Goal: Task Accomplishment & Management: Complete application form

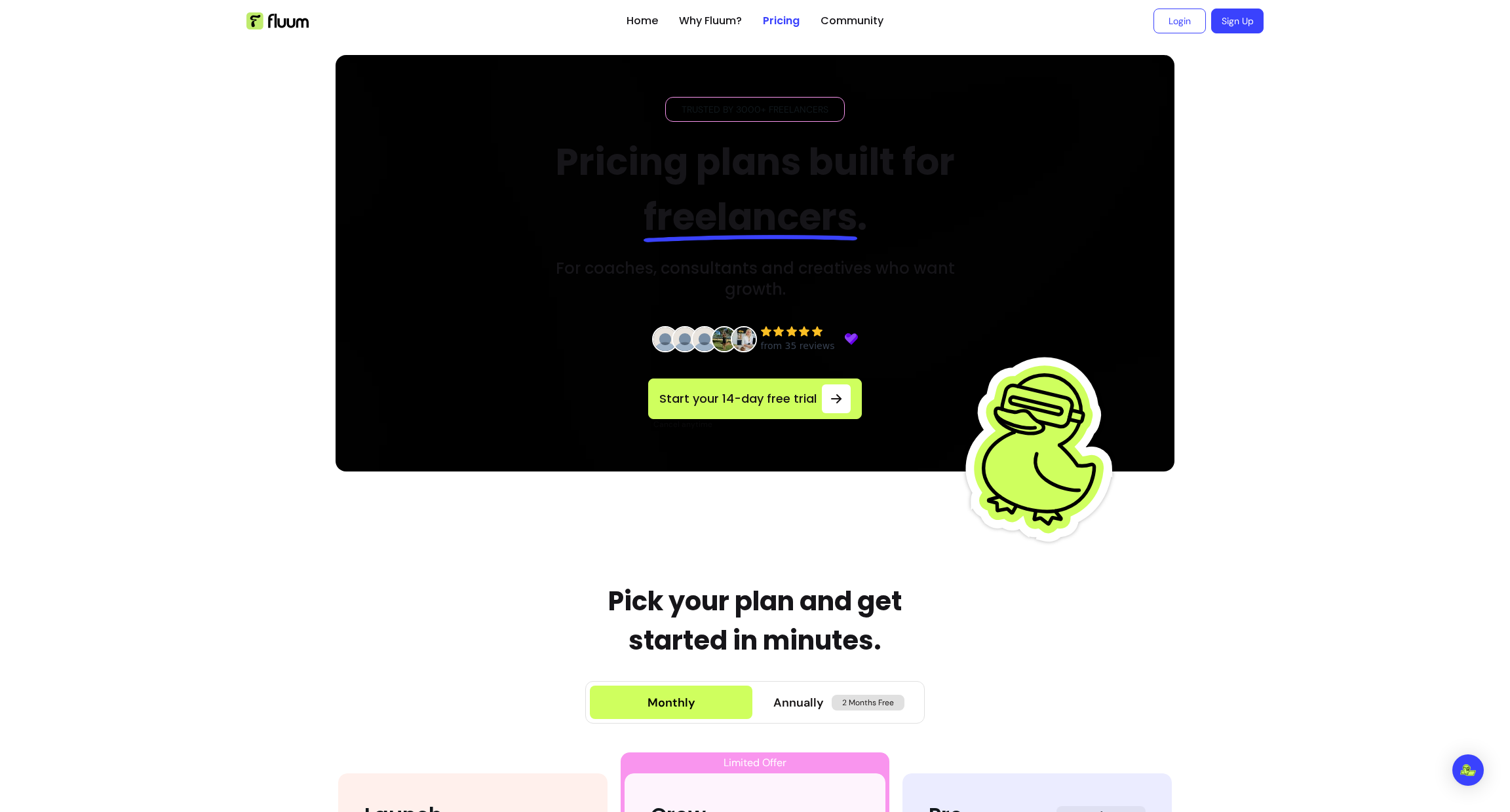
click at [1225, 27] on link "Sign Up" at bounding box center [1238, 21] width 53 height 25
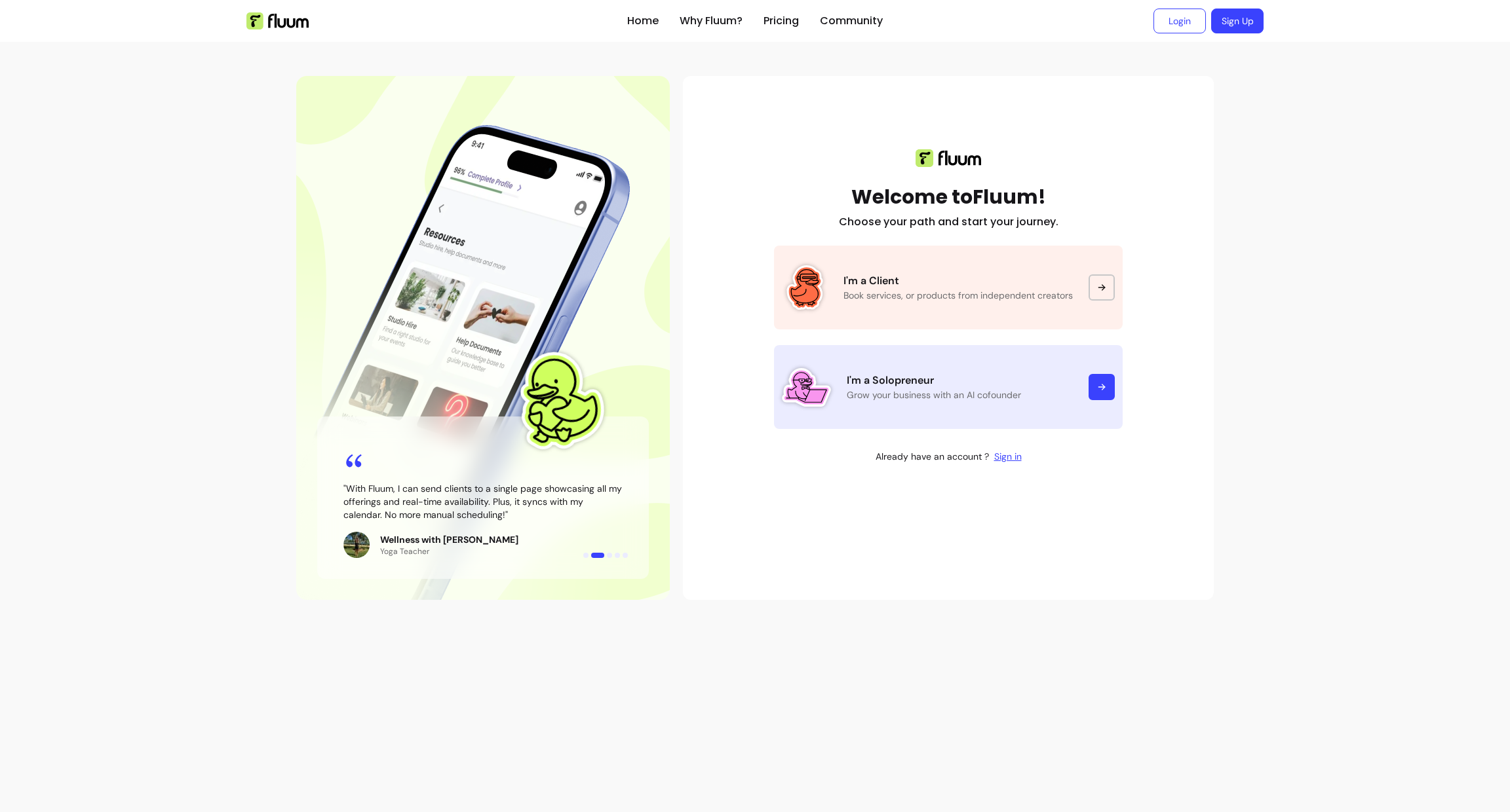
click at [1102, 385] on icon at bounding box center [1101, 387] width 11 height 11
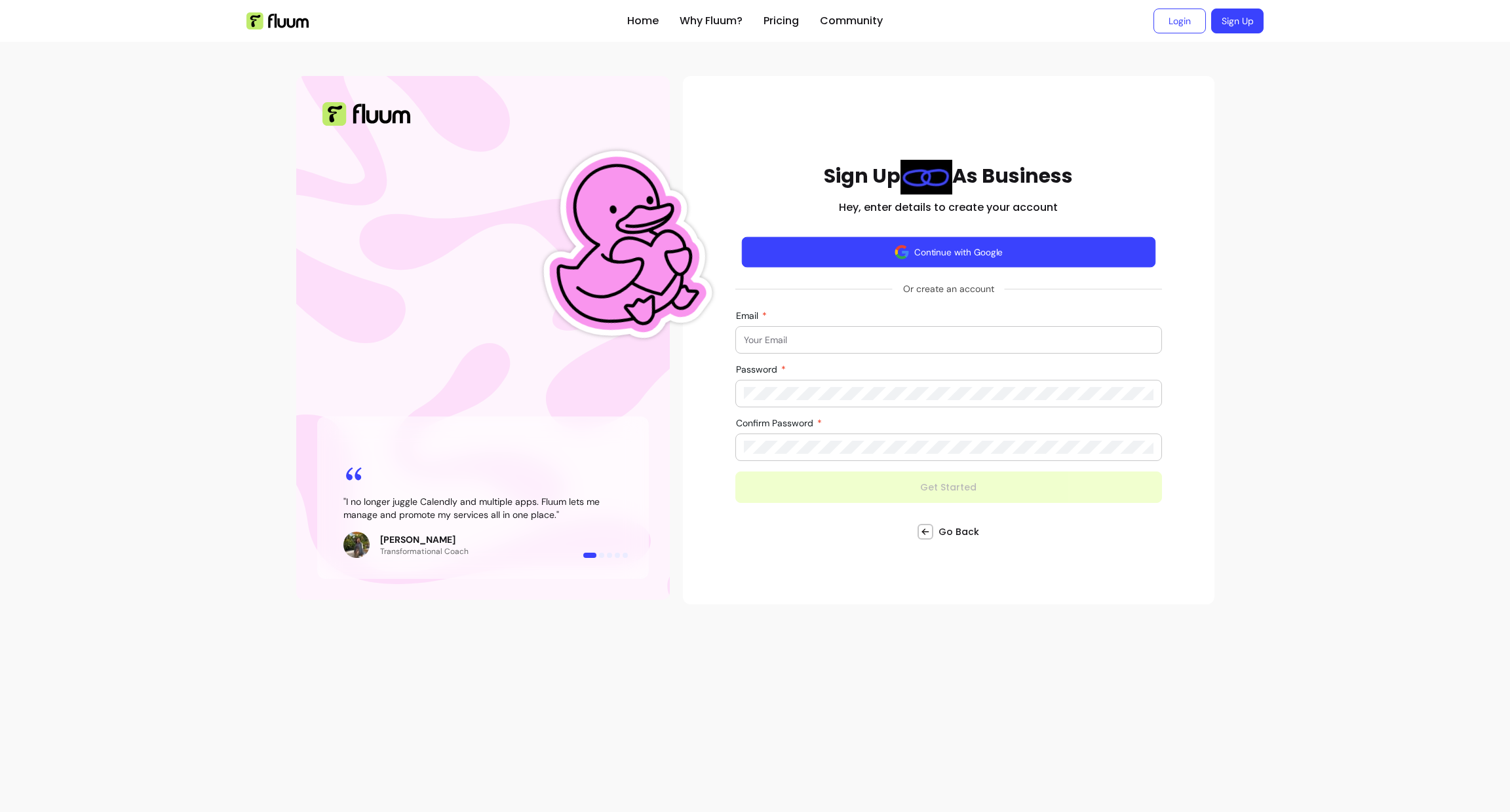
click at [1014, 254] on button "Continue with Google" at bounding box center [949, 252] width 414 height 31
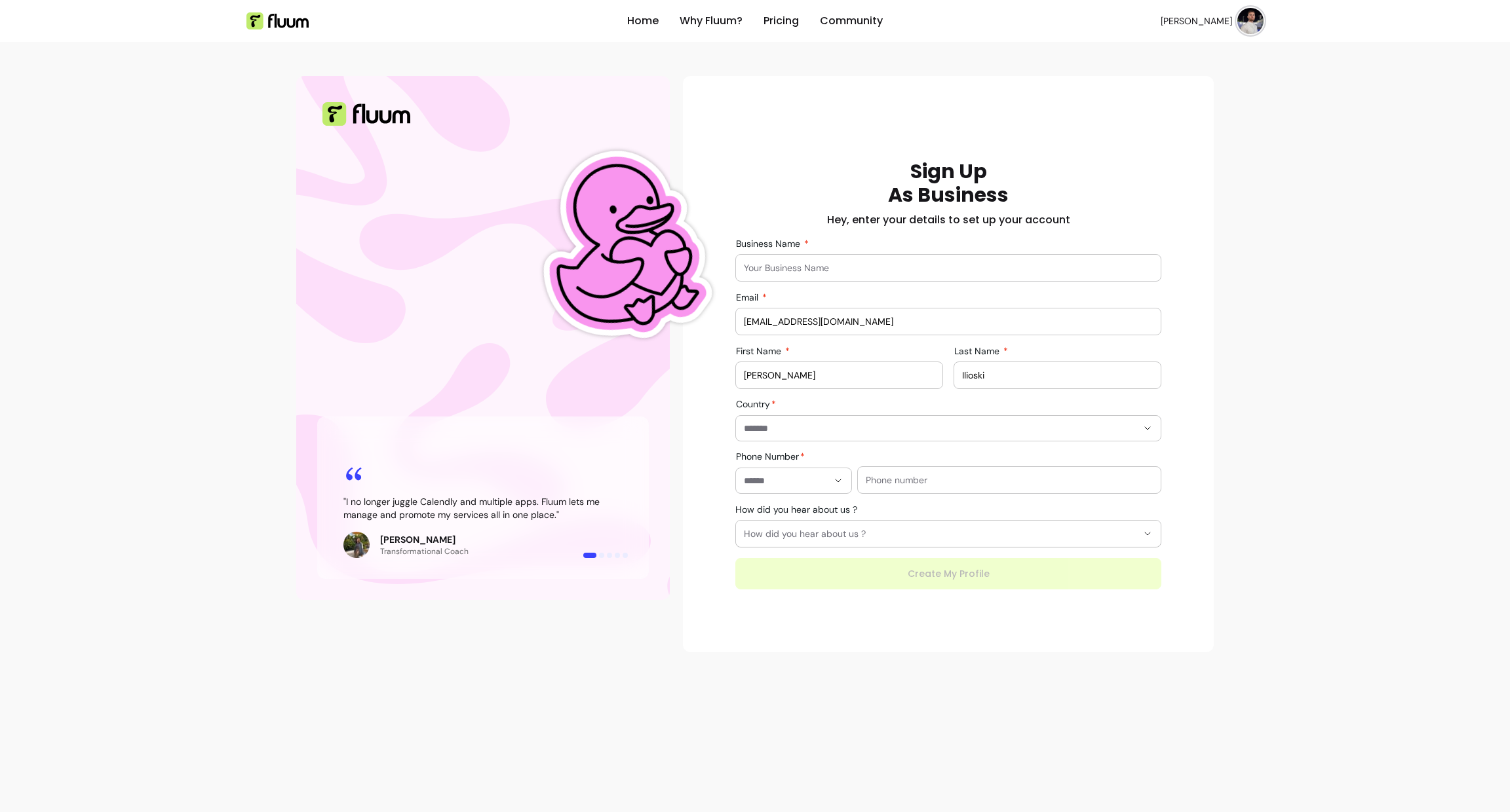
click at [955, 273] on input "Business Name" at bounding box center [948, 268] width 409 height 13
click at [217, 259] on div "Home Why Fluum? Pricing Community David I. open navigation menu " I no longer j…" at bounding box center [755, 332] width 1510 height 665
click at [1247, 10] on img at bounding box center [1251, 21] width 26 height 26
click at [938, 89] on div "**********" at bounding box center [948, 364] width 531 height 577
click at [1012, 276] on div at bounding box center [948, 268] width 409 height 26
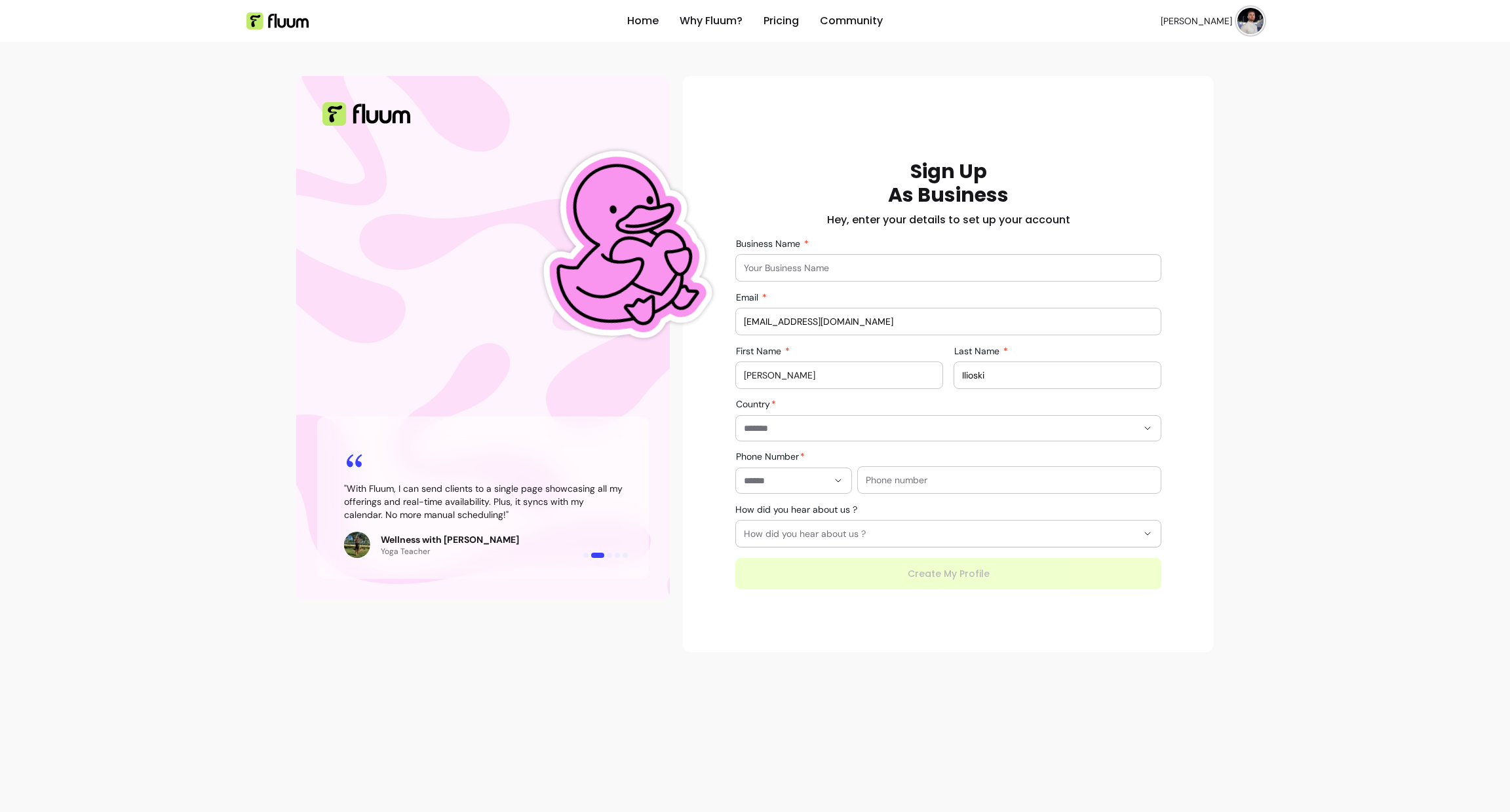
click at [932, 315] on input "davidupwork75@gmail.com" at bounding box center [948, 322] width 409 height 13
click at [956, 270] on input "Business Name" at bounding box center [948, 268] width 409 height 13
type input "export media"
click at [945, 275] on div "export media" at bounding box center [948, 268] width 409 height 26
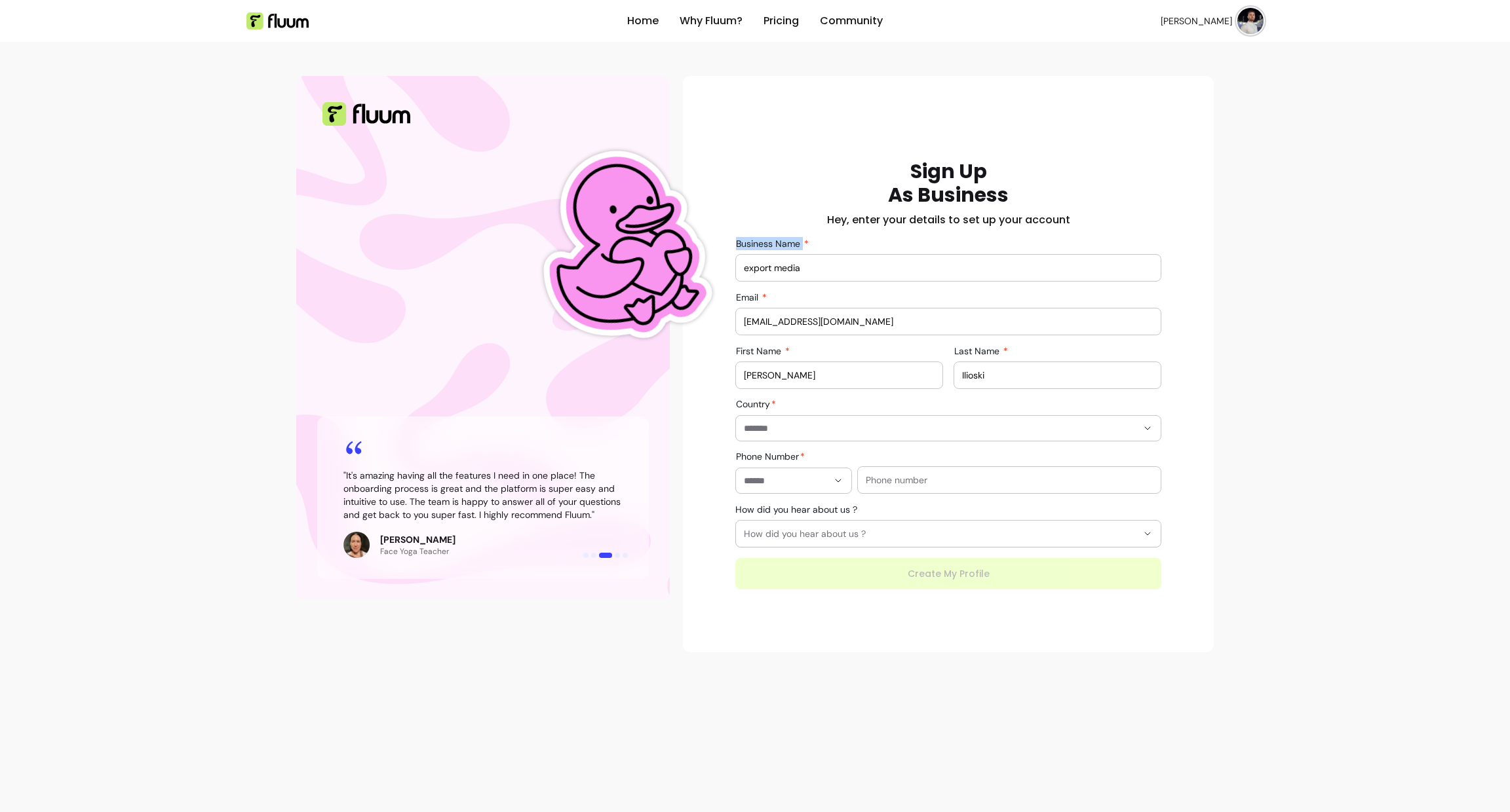
click at [945, 275] on div "export media" at bounding box center [948, 268] width 409 height 26
click at [947, 257] on div "export media" at bounding box center [948, 268] width 409 height 26
click at [840, 265] on input "export media" at bounding box center [948, 268] width 409 height 13
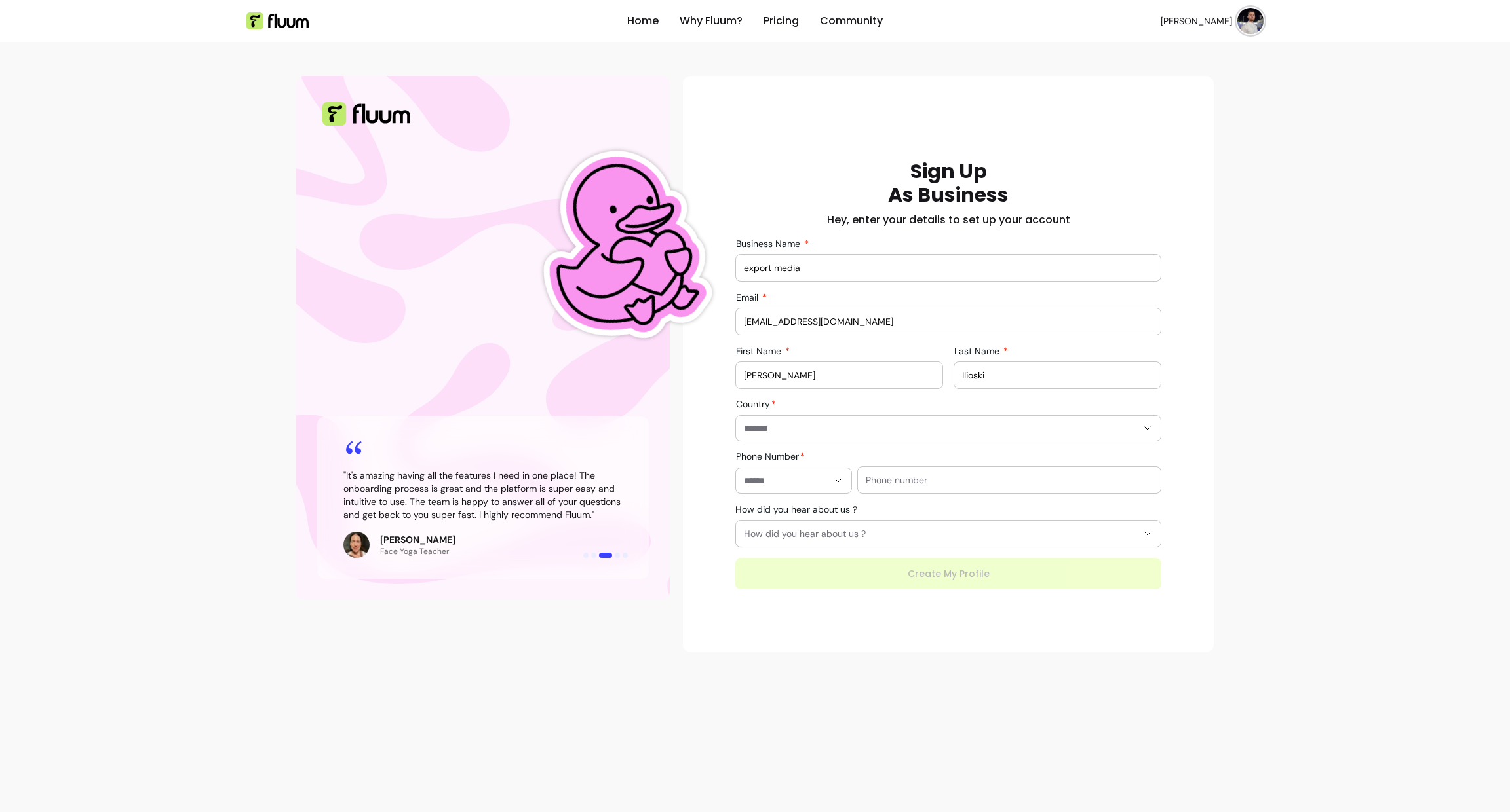
click at [840, 265] on input "export media" at bounding box center [948, 268] width 409 height 13
click at [844, 314] on div "davidupwork75@gmail.com" at bounding box center [948, 322] width 409 height 26
click at [844, 321] on input "davidupwork75@gmail.com" at bounding box center [948, 322] width 409 height 13
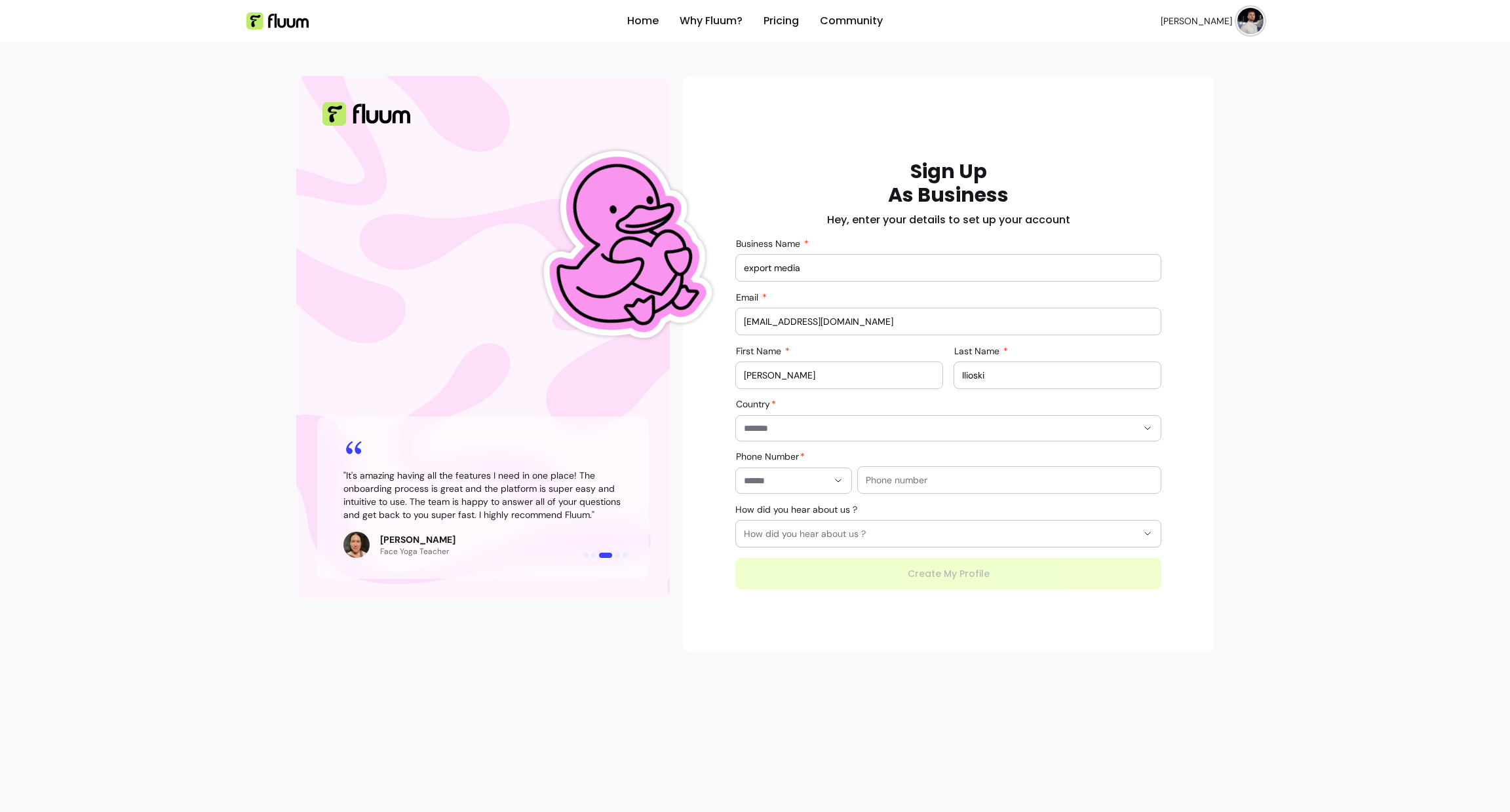
click at [844, 321] on input "davidupwork75@gmail.com" at bounding box center [948, 322] width 409 height 13
click at [864, 319] on input "davidupwork75@gmail.com" at bounding box center [948, 322] width 409 height 13
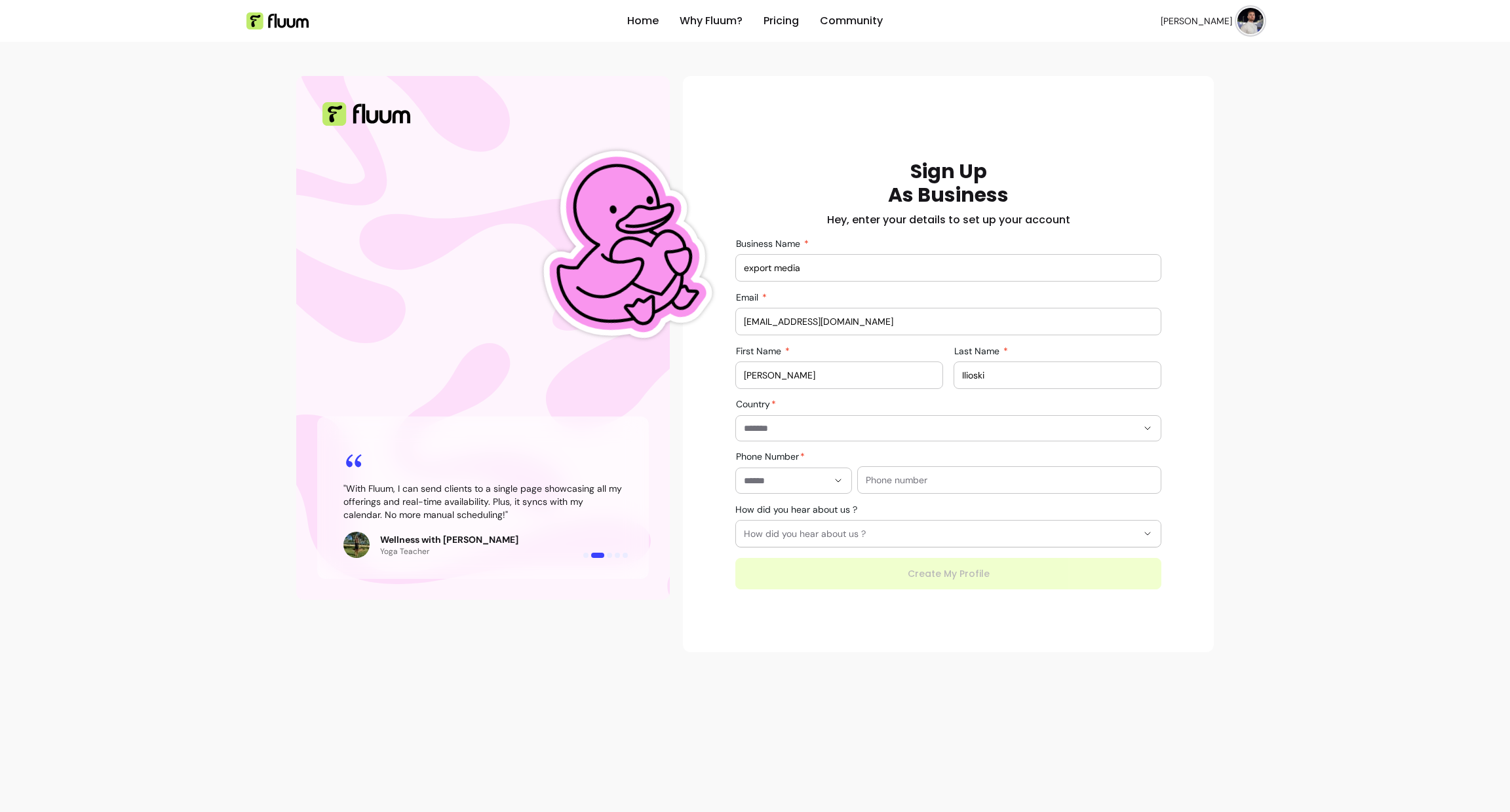
paste input "@exportmedia.net"
type input "david@exportmedia.net"
click at [869, 269] on input "export media" at bounding box center [948, 268] width 409 height 13
click at [922, 419] on div at bounding box center [948, 428] width 409 height 25
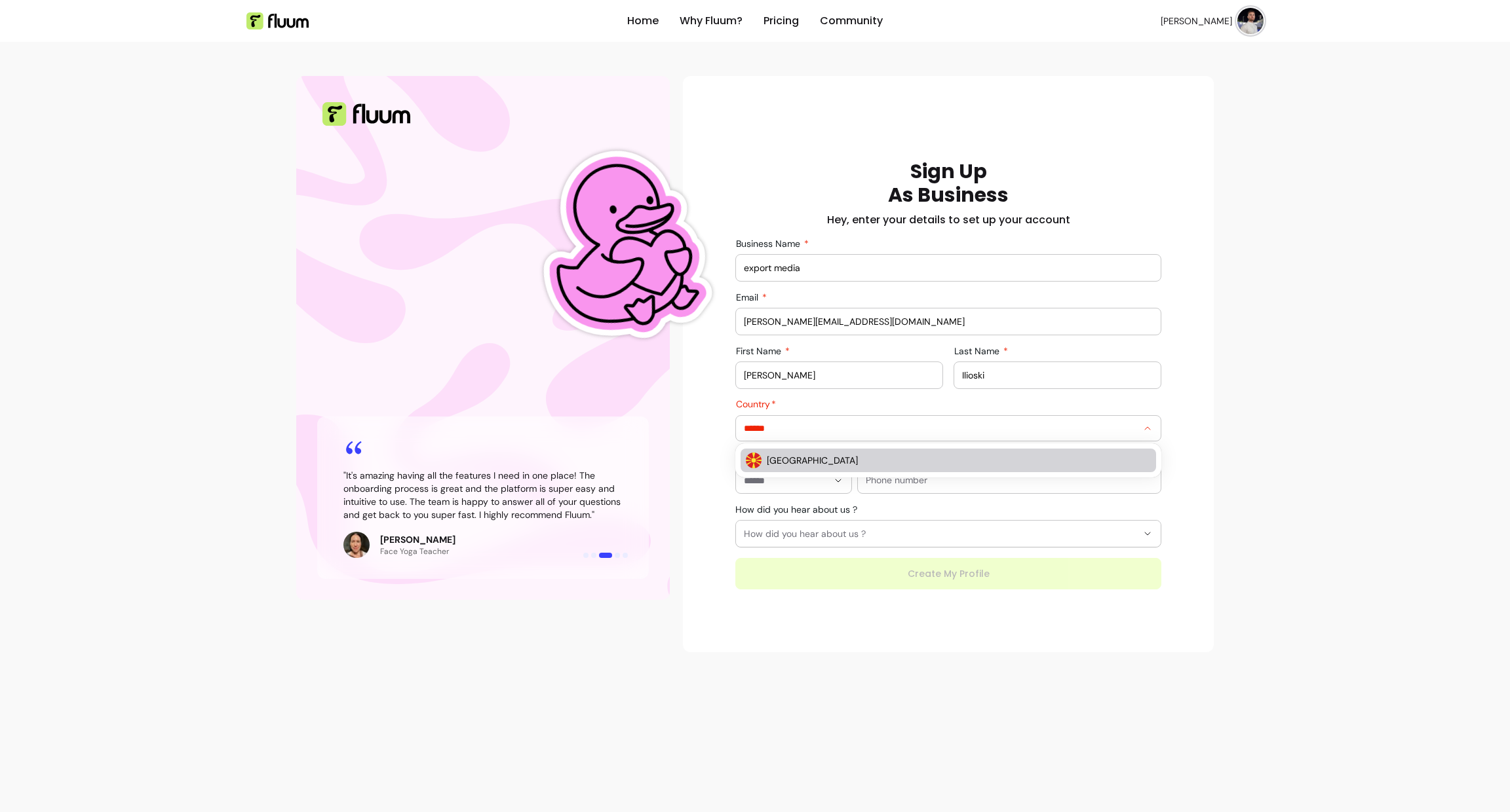
click at [876, 471] on li "North Macedonia" at bounding box center [948, 460] width 415 height 24
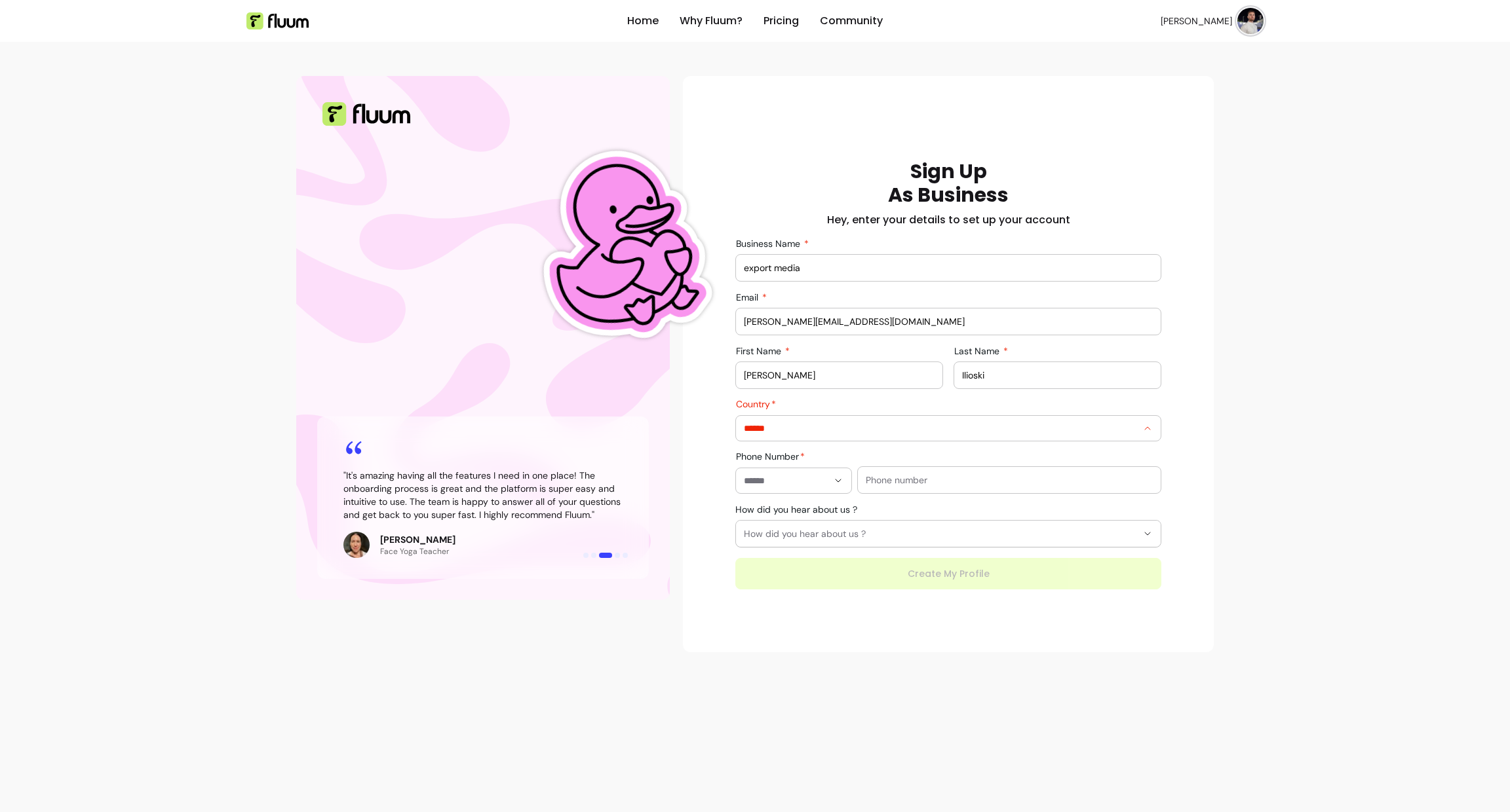
type input "**********"
click at [899, 467] on div at bounding box center [1009, 480] width 287 height 26
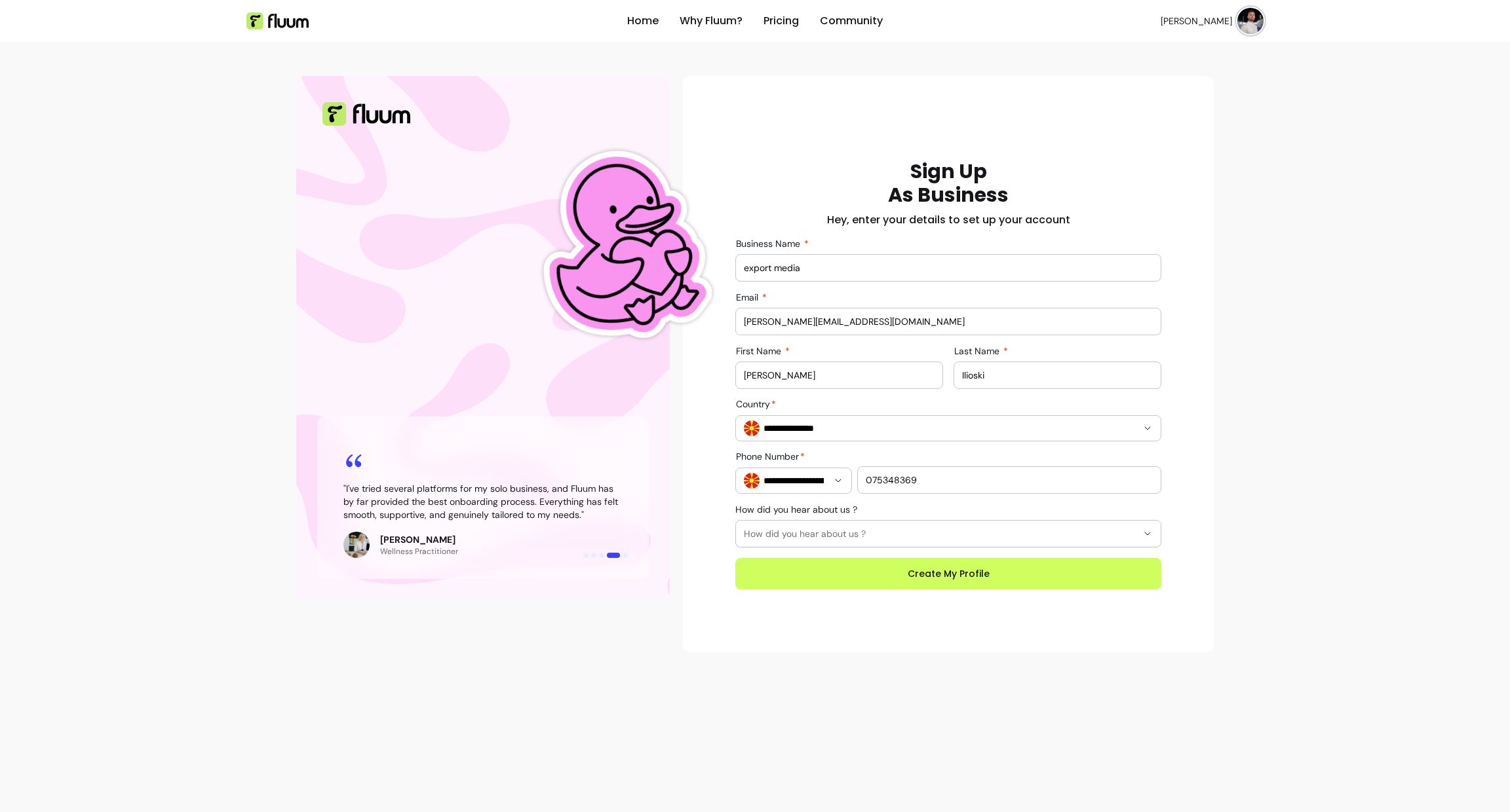
type input "075348369"
click at [833, 532] on span "How did you hear about us ?" at bounding box center [940, 534] width 393 height 13
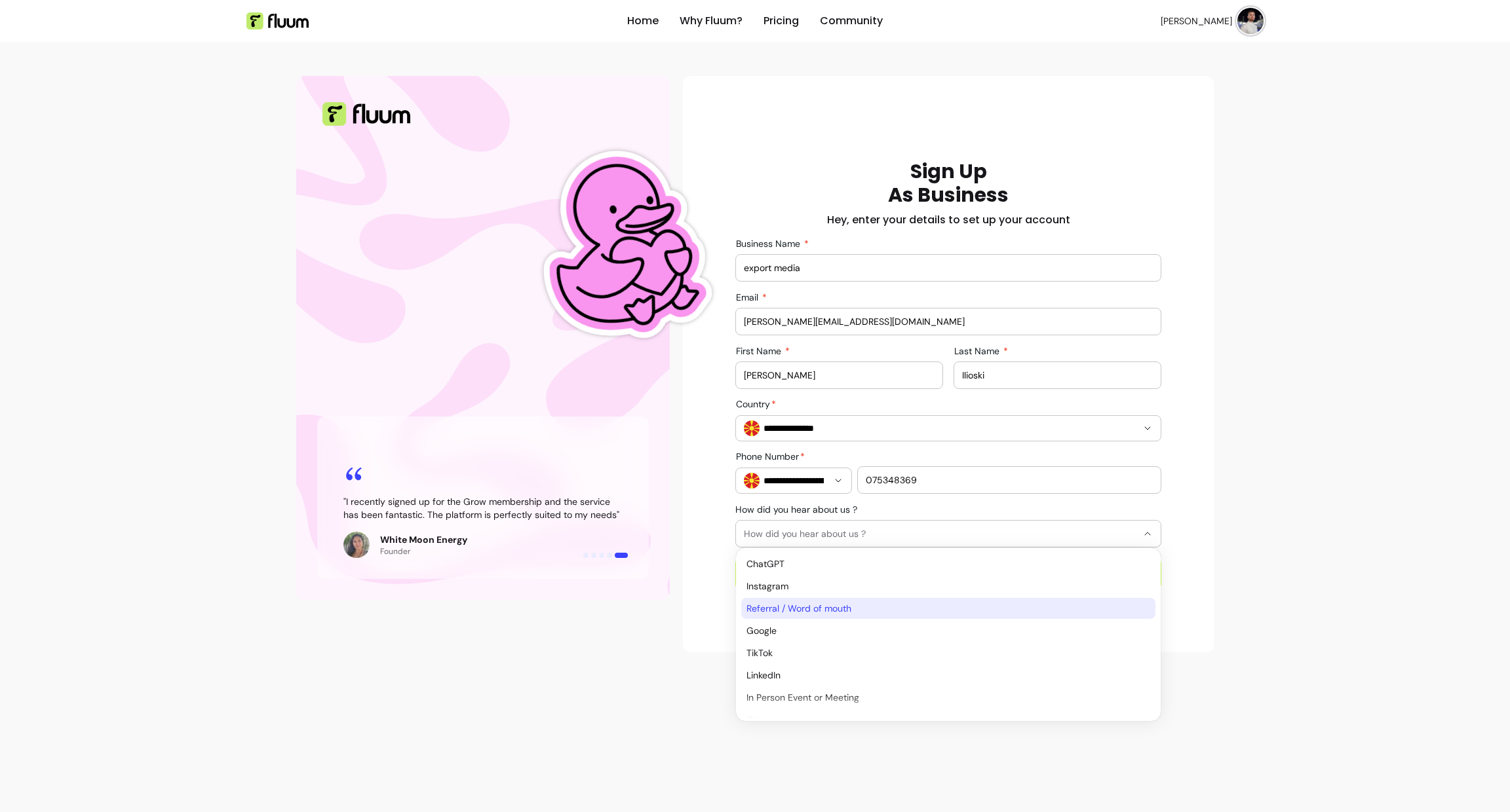
click at [838, 613] on span "Referral / Word of mouth" at bounding box center [942, 609] width 391 height 13
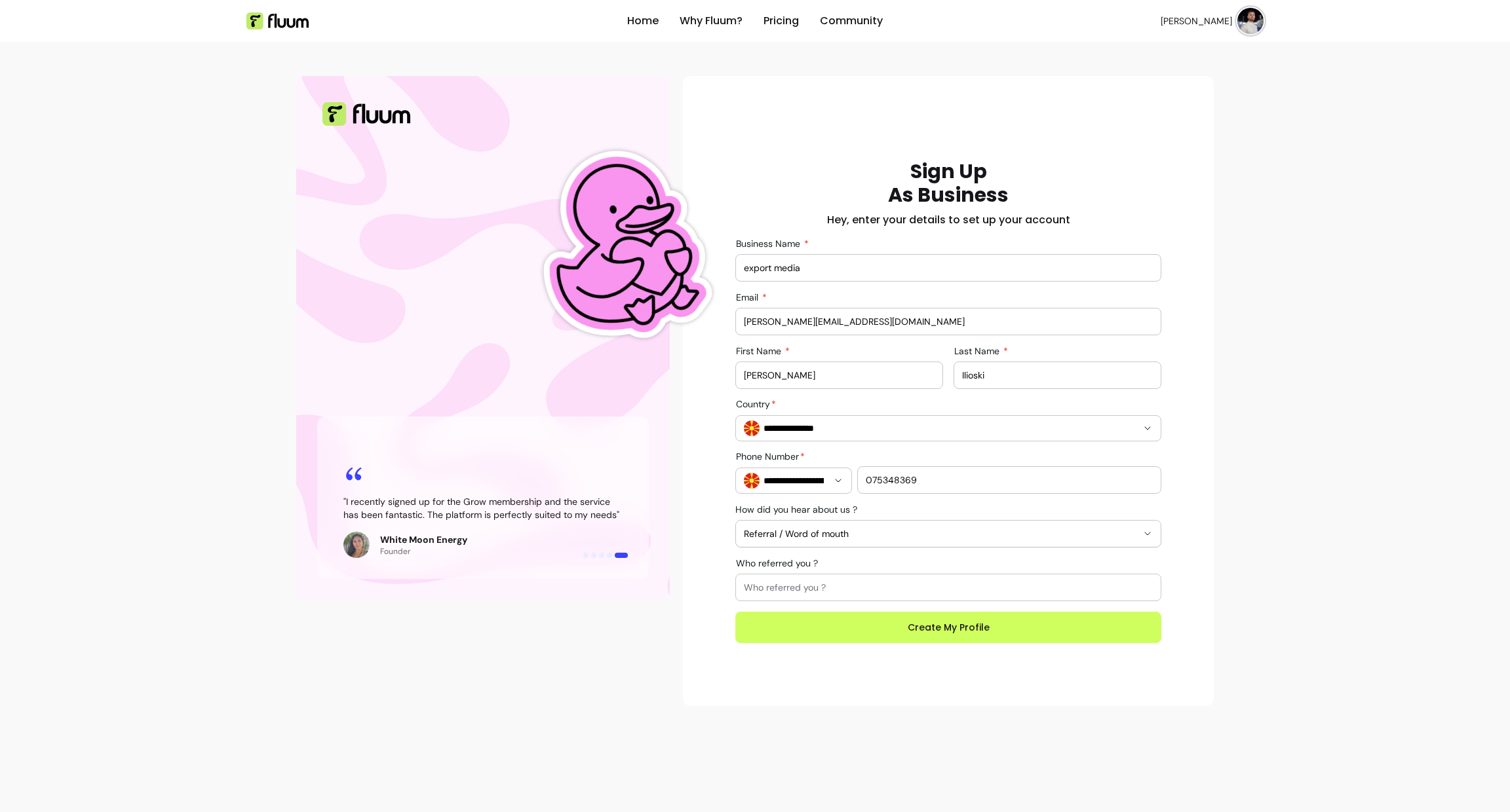
click at [1258, 501] on div "Home Why Fluum? Pricing Community David I. open navigation menu " I no longer j…" at bounding box center [755, 359] width 1510 height 719
click at [1046, 591] on input "Who referred you ?" at bounding box center [948, 587] width 409 height 13
type input "Y"
select select "**********"
type input "You hahaha"
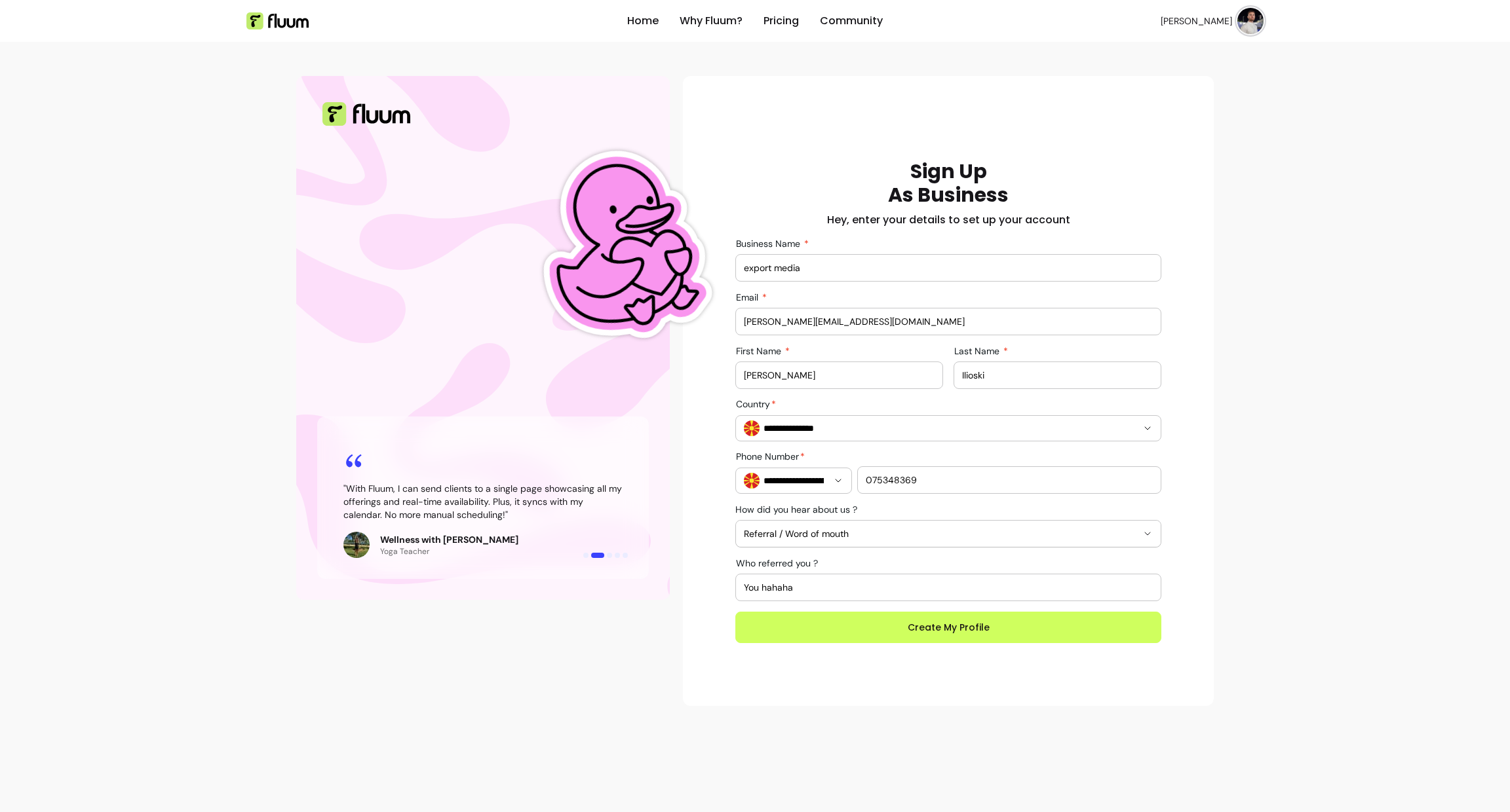
click at [1142, 564] on div "**********" at bounding box center [948, 401] width 426 height 483
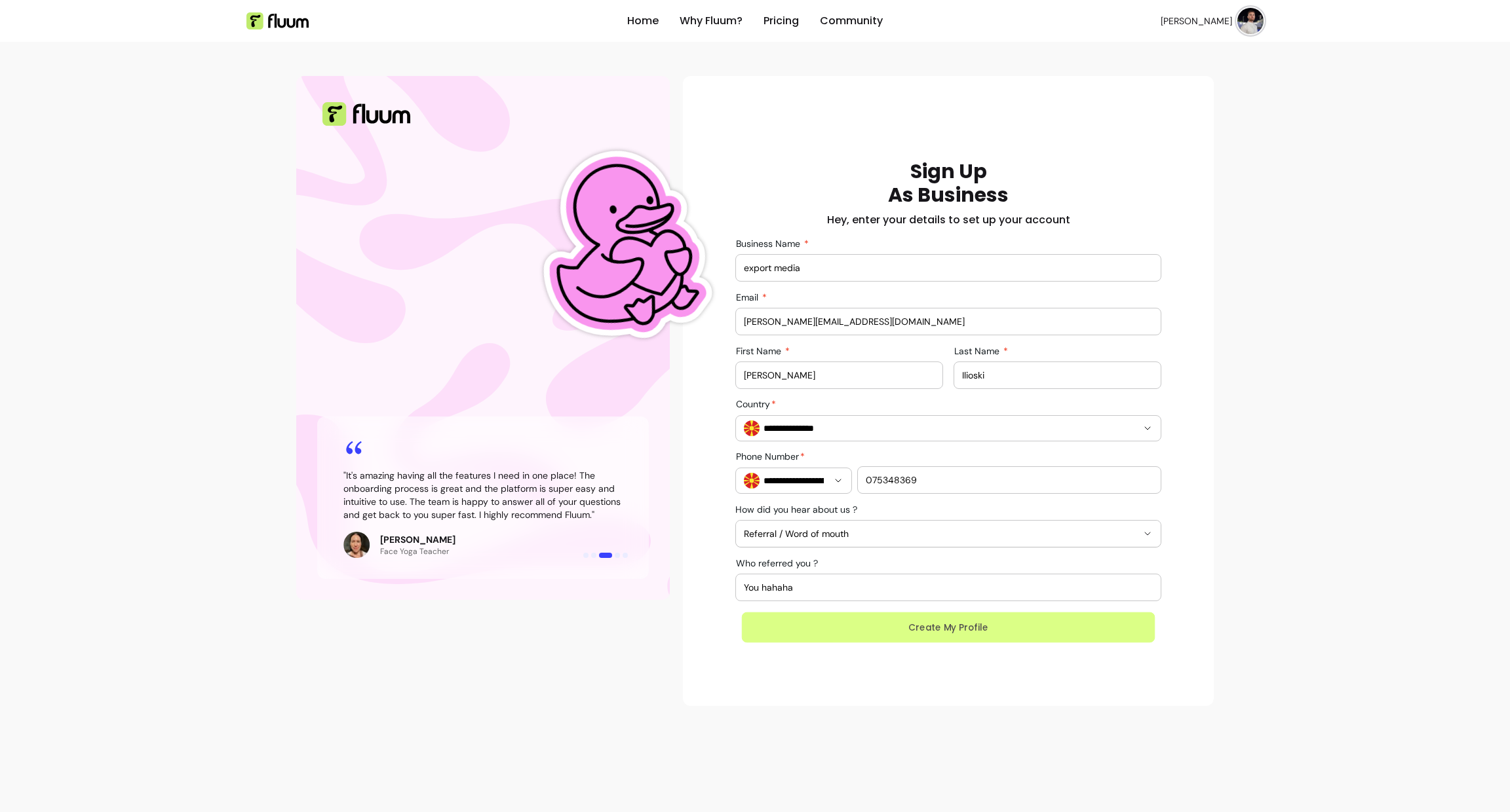
click at [1041, 630] on button "Create My Profile" at bounding box center [949, 628] width 414 height 31
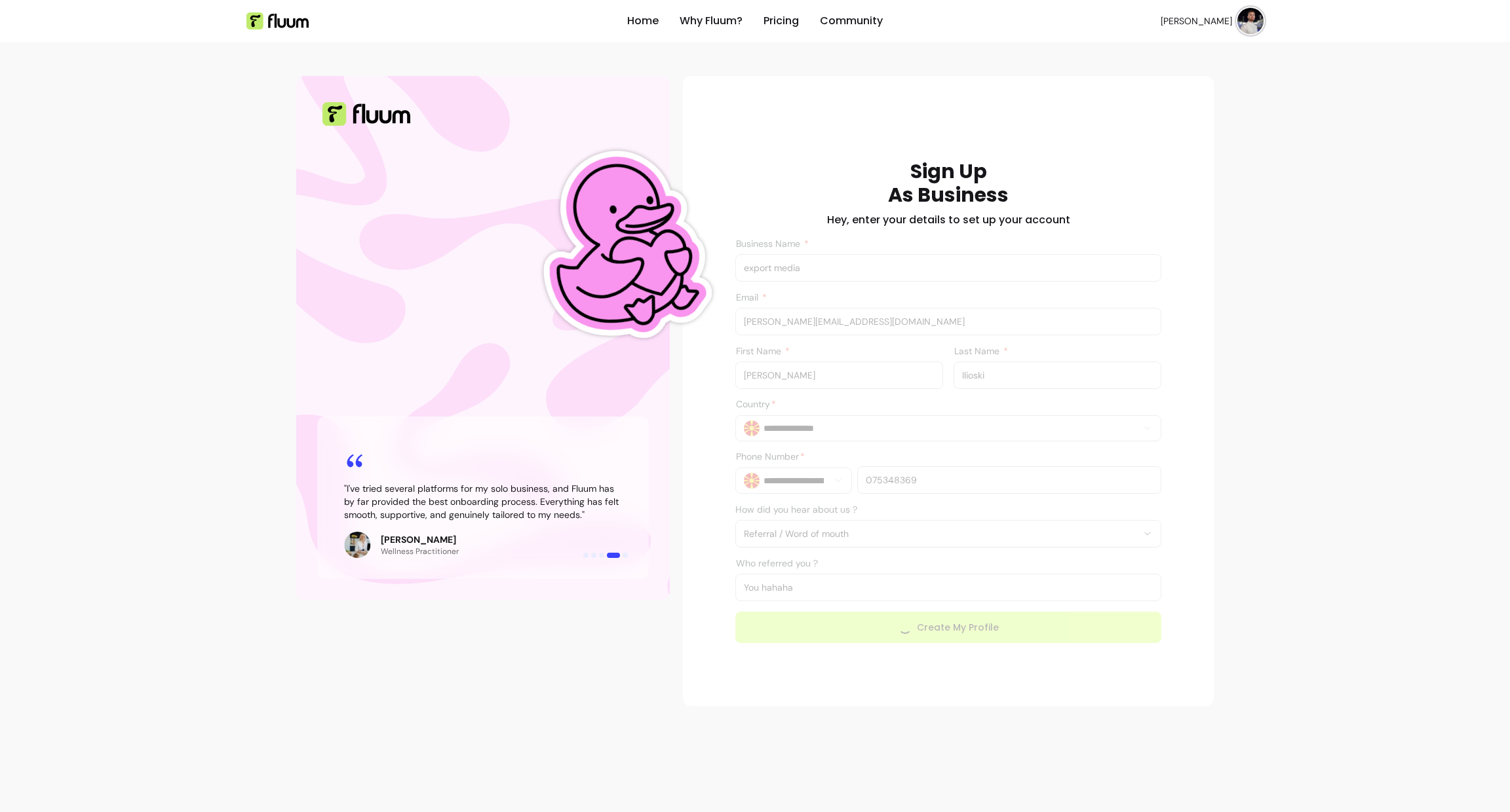
type input "davidupwork75@gmail.com"
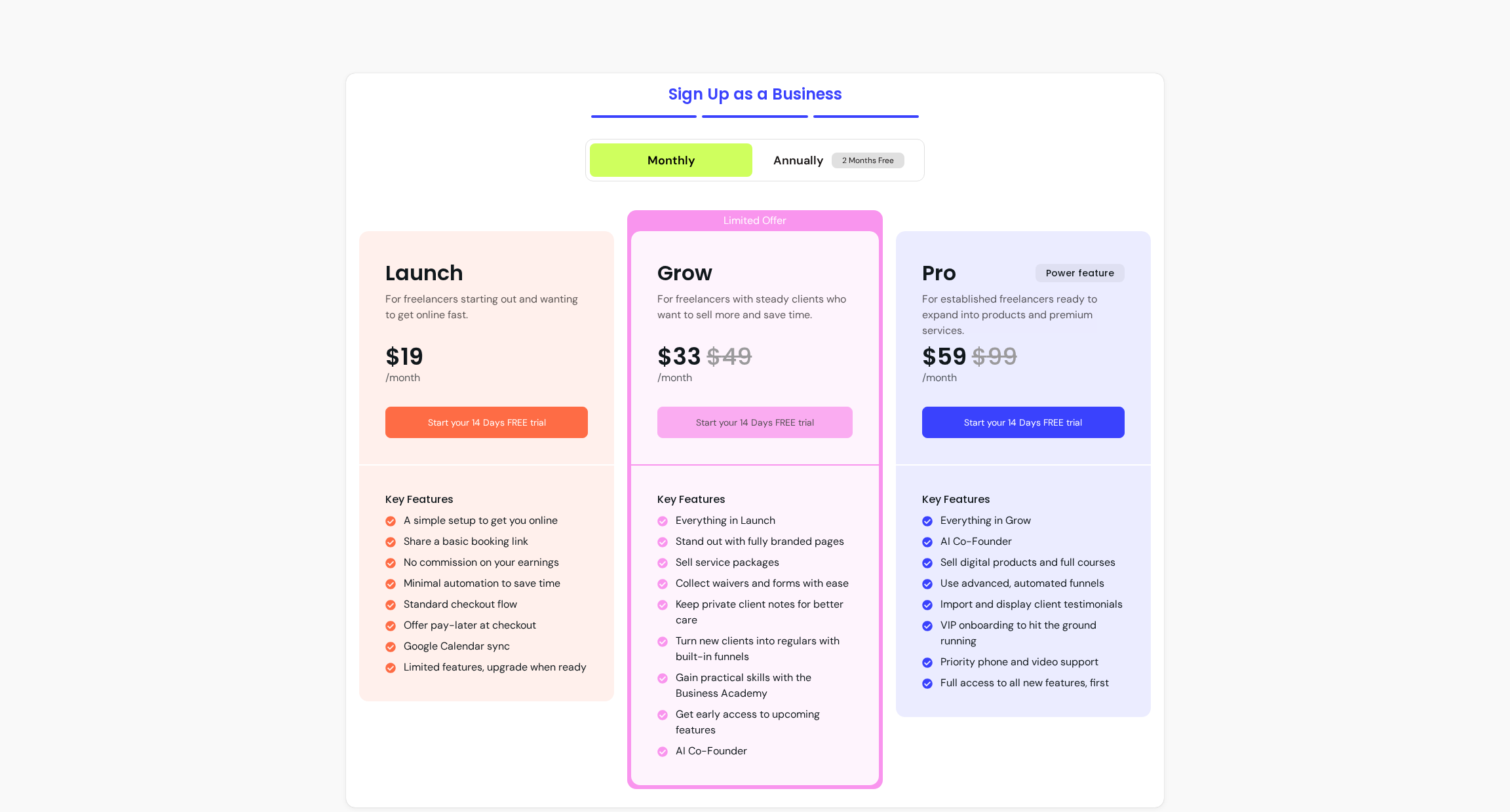
click at [812, 428] on button "Start your 14 Days FREE trial" at bounding box center [754, 422] width 194 height 31
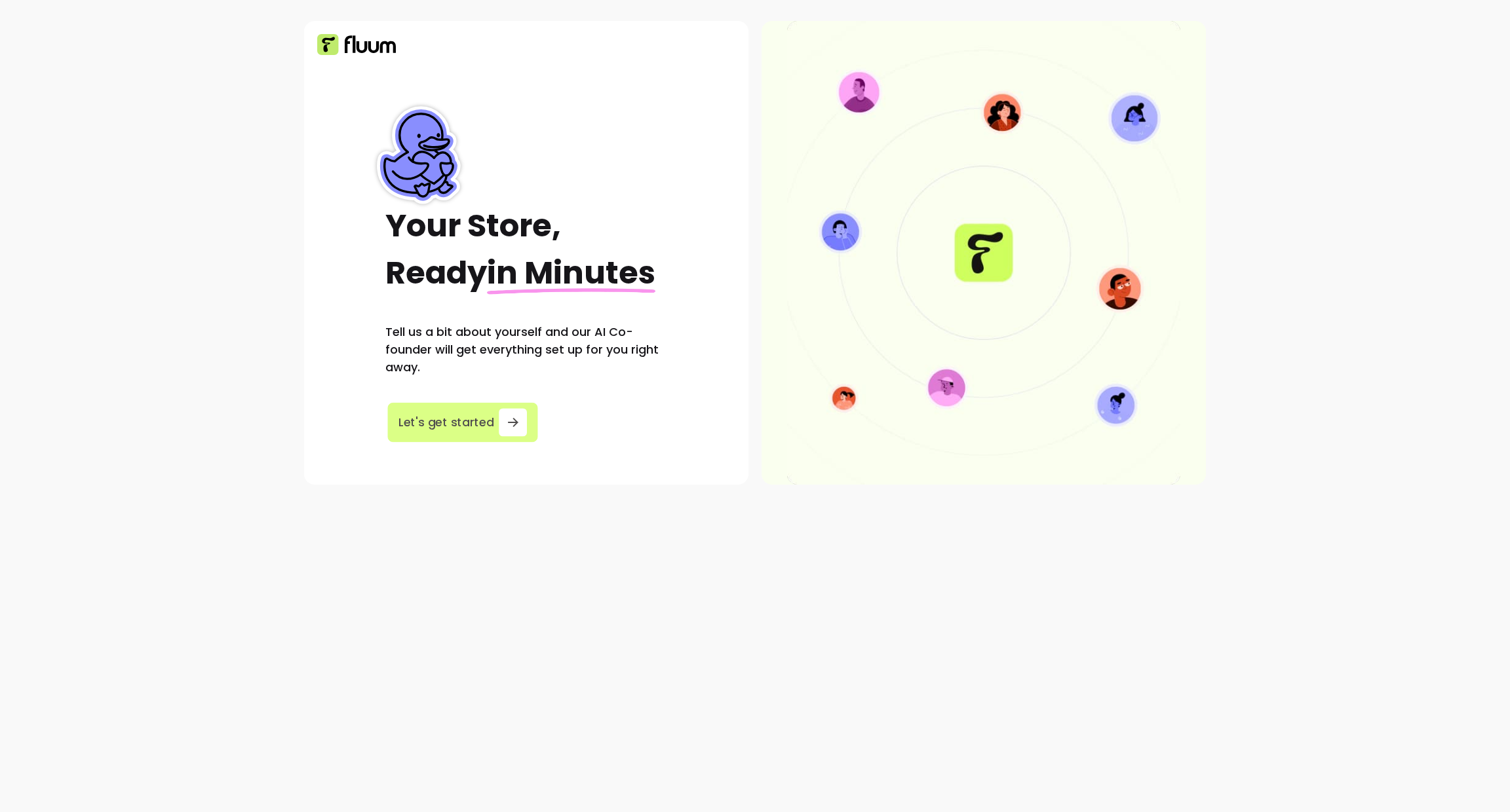
click at [478, 431] on span "Let's get started" at bounding box center [446, 423] width 96 height 18
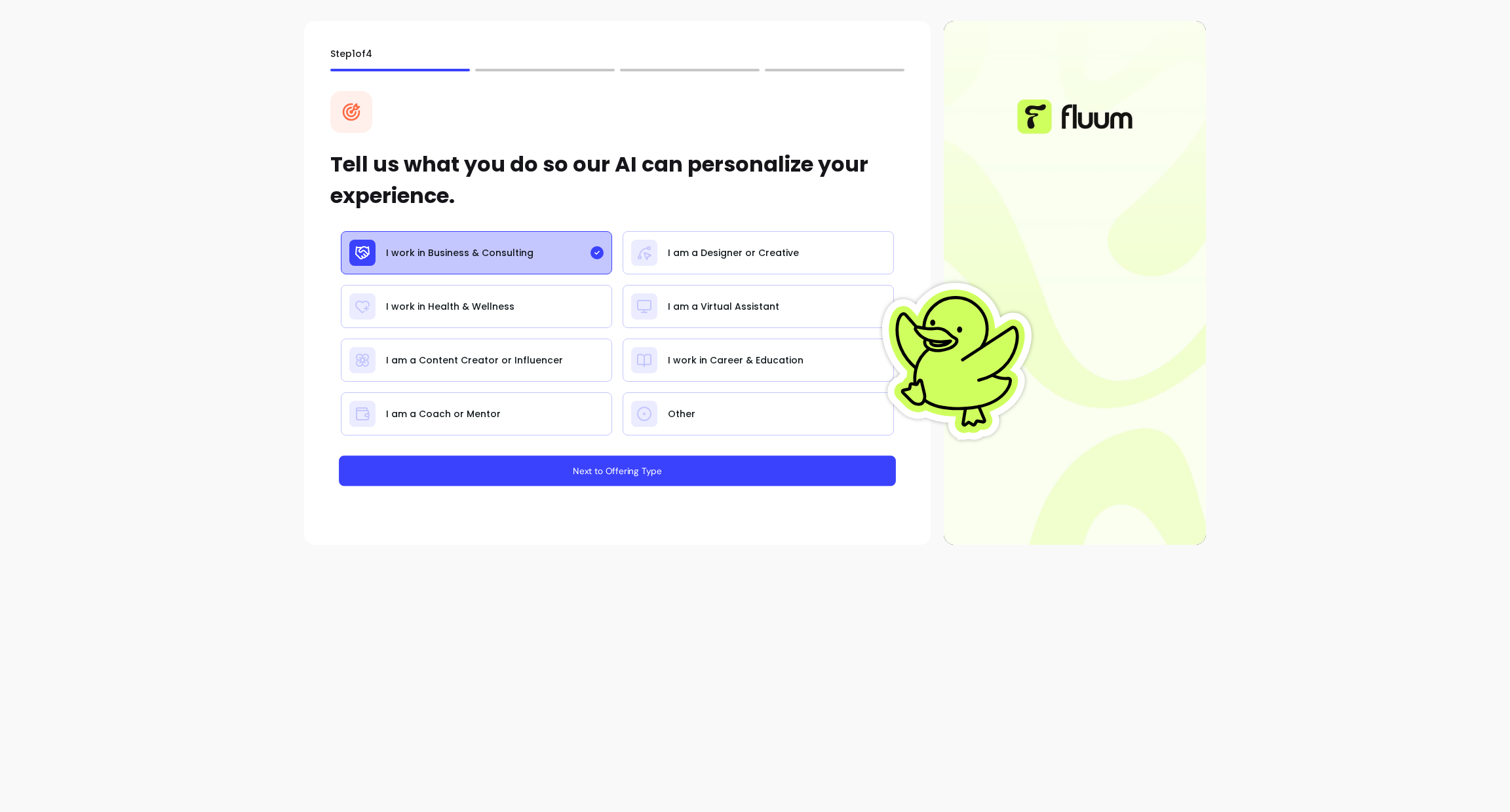
click at [698, 471] on button "Next to Offering Type" at bounding box center [617, 472] width 557 height 31
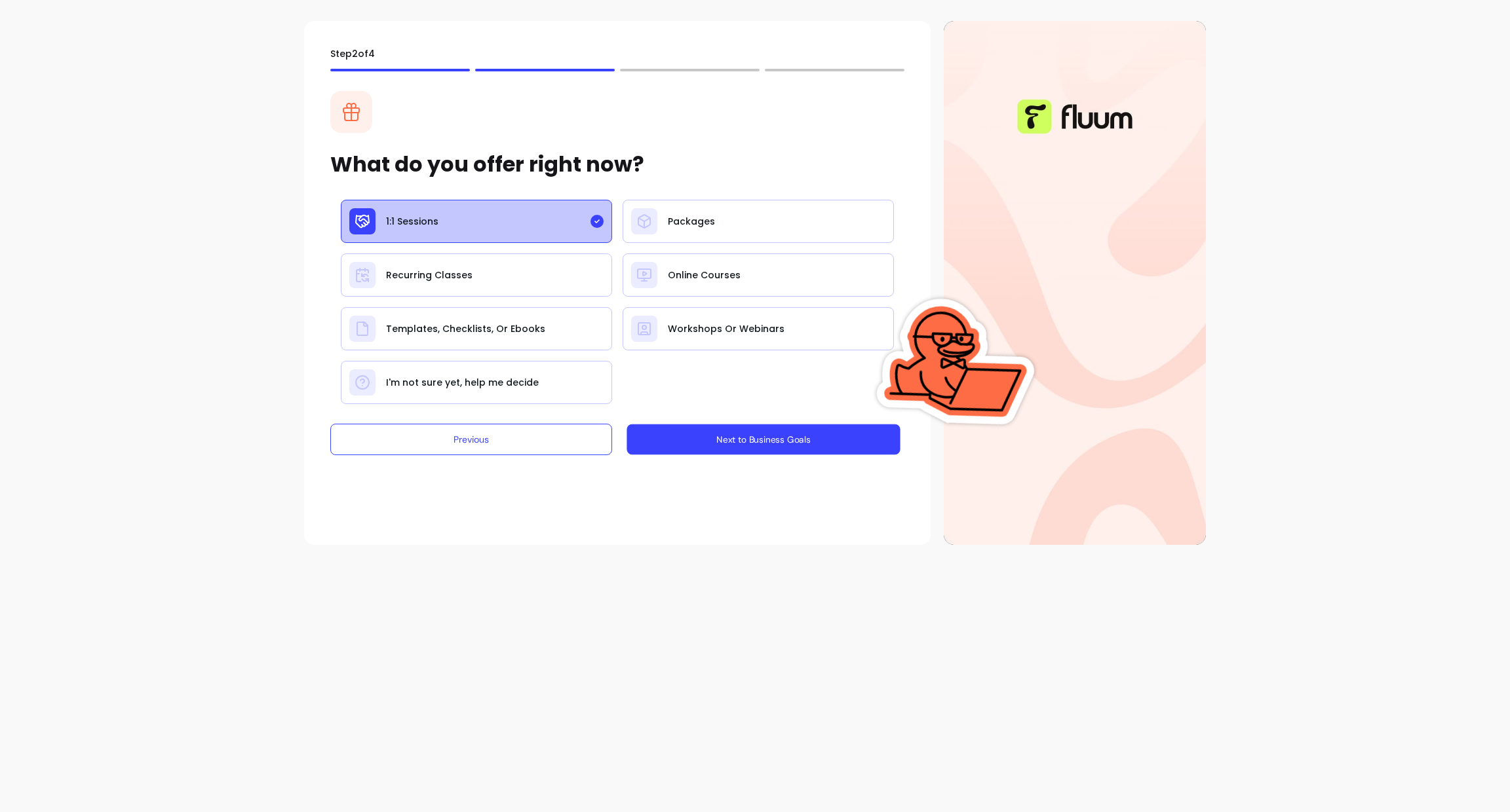
click at [700, 441] on button "Next to Business Goals" at bounding box center [762, 440] width 273 height 31
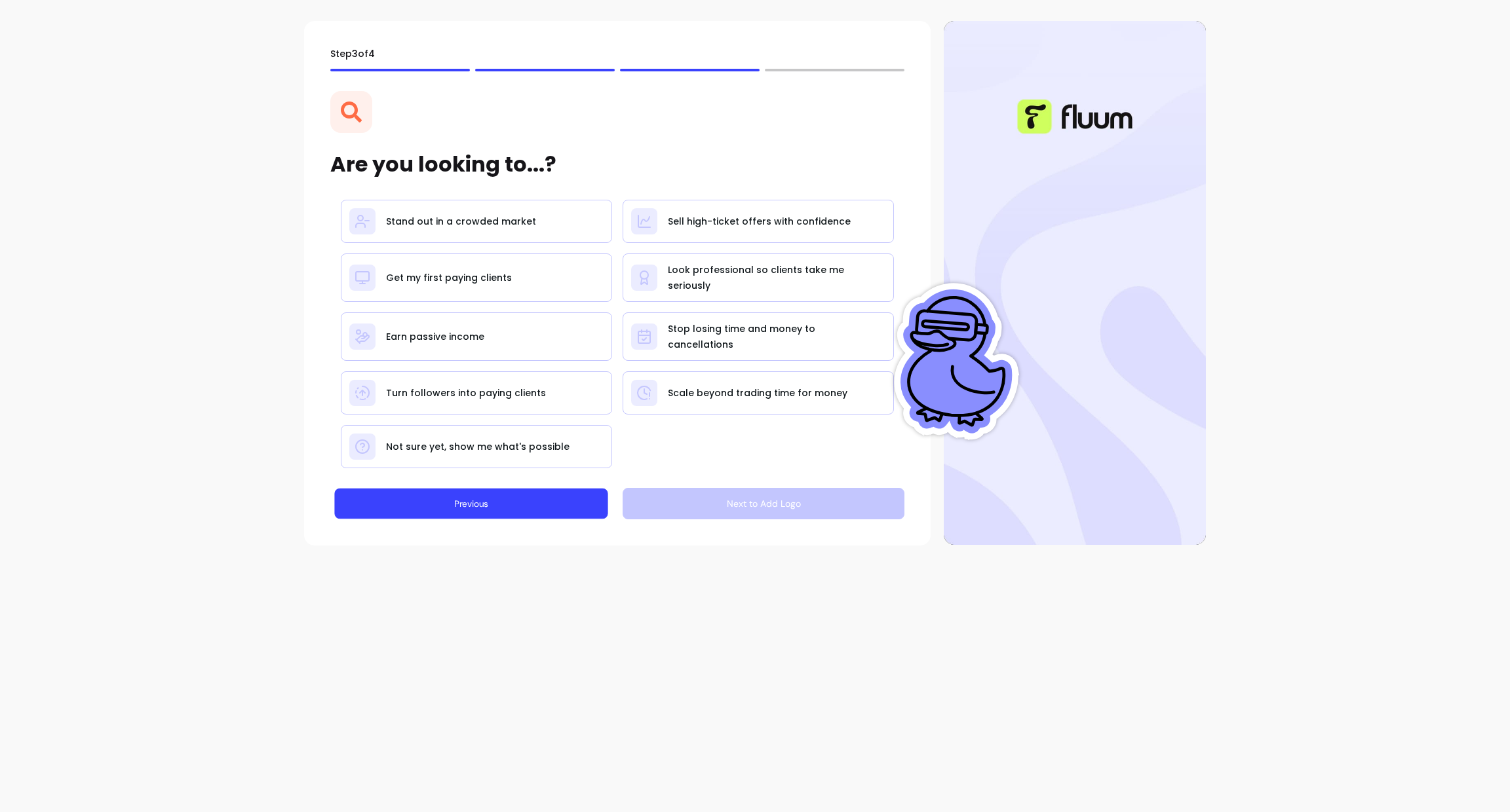
click at [501, 516] on button "Previous" at bounding box center [470, 504] width 273 height 31
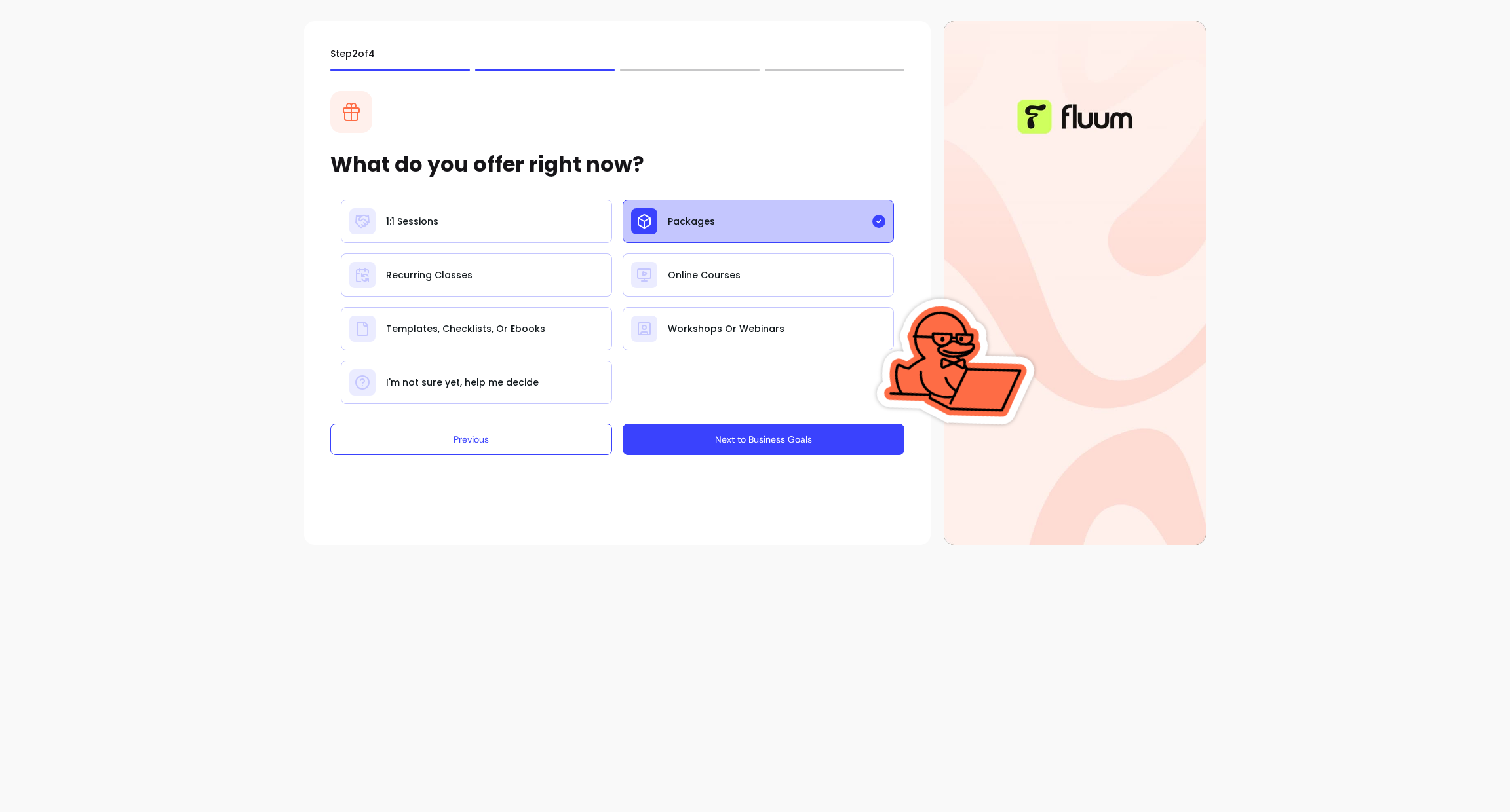
click at [699, 395] on div "1:1 Sessions Packages Recurring Classes Online Courses Templates, Checklists, O…" at bounding box center [617, 302] width 574 height 204
click at [704, 418] on div "Step 2 of 4 What do you offer right now? 1:1 Sessions Packages Recurring Classe…" at bounding box center [617, 283] width 626 height 524
click at [700, 443] on button "Next to Business Goals" at bounding box center [763, 440] width 281 height 31
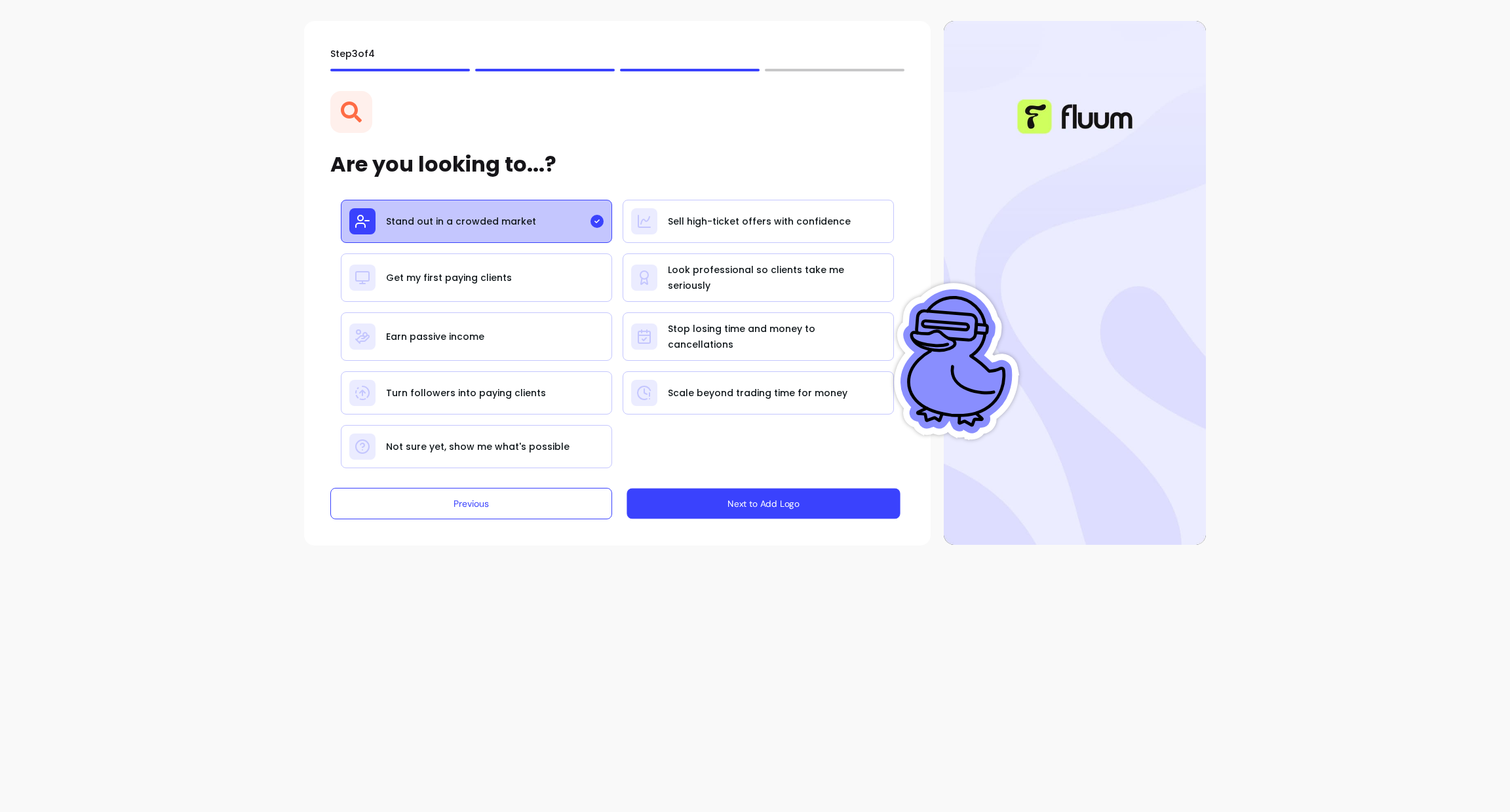
click at [763, 504] on button "Next to Add Logo" at bounding box center [762, 504] width 273 height 31
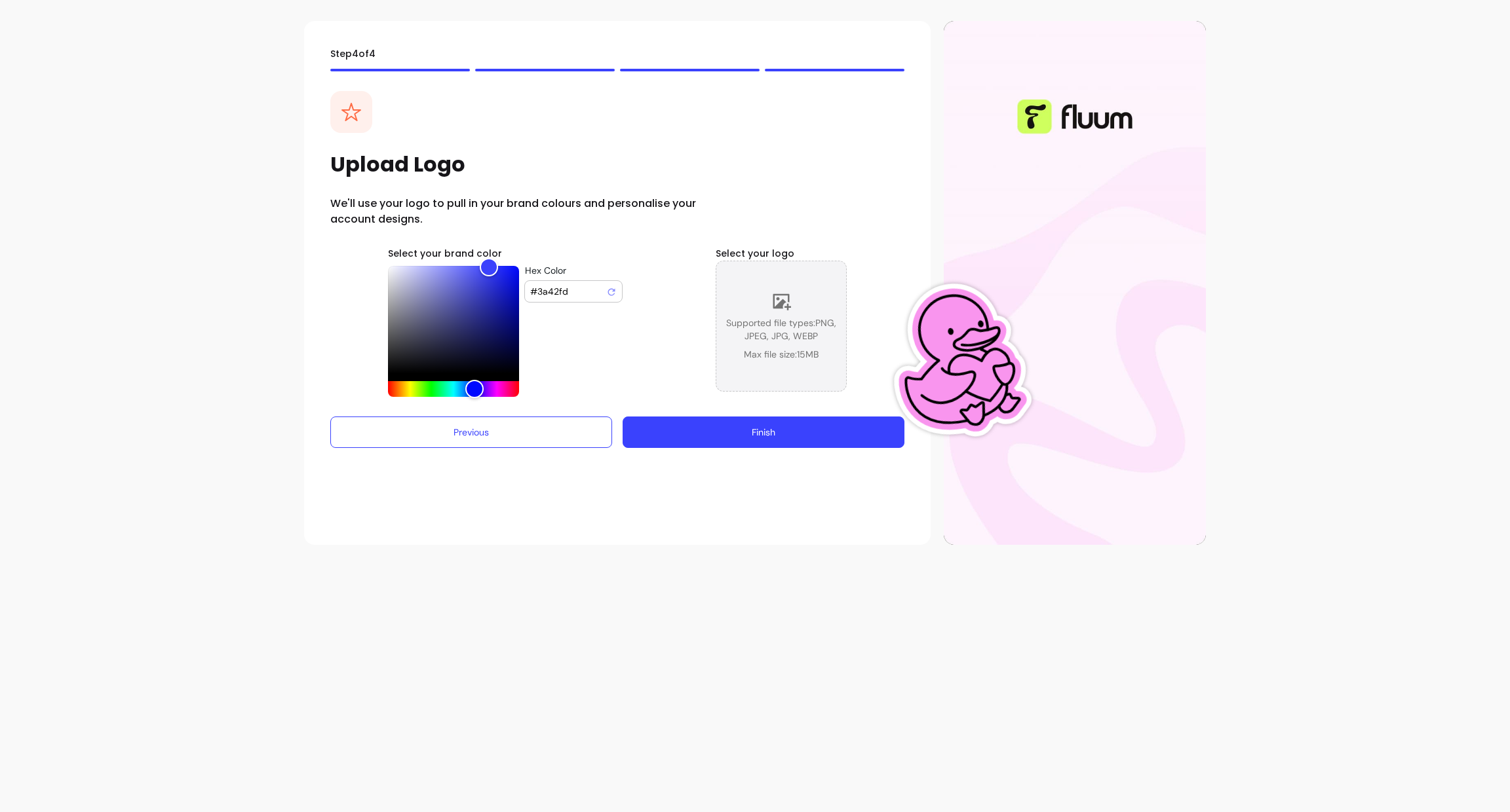
click at [794, 317] on span "Supported file types: PNG, JPEG, JPG, WEBP" at bounding box center [781, 330] width 130 height 26
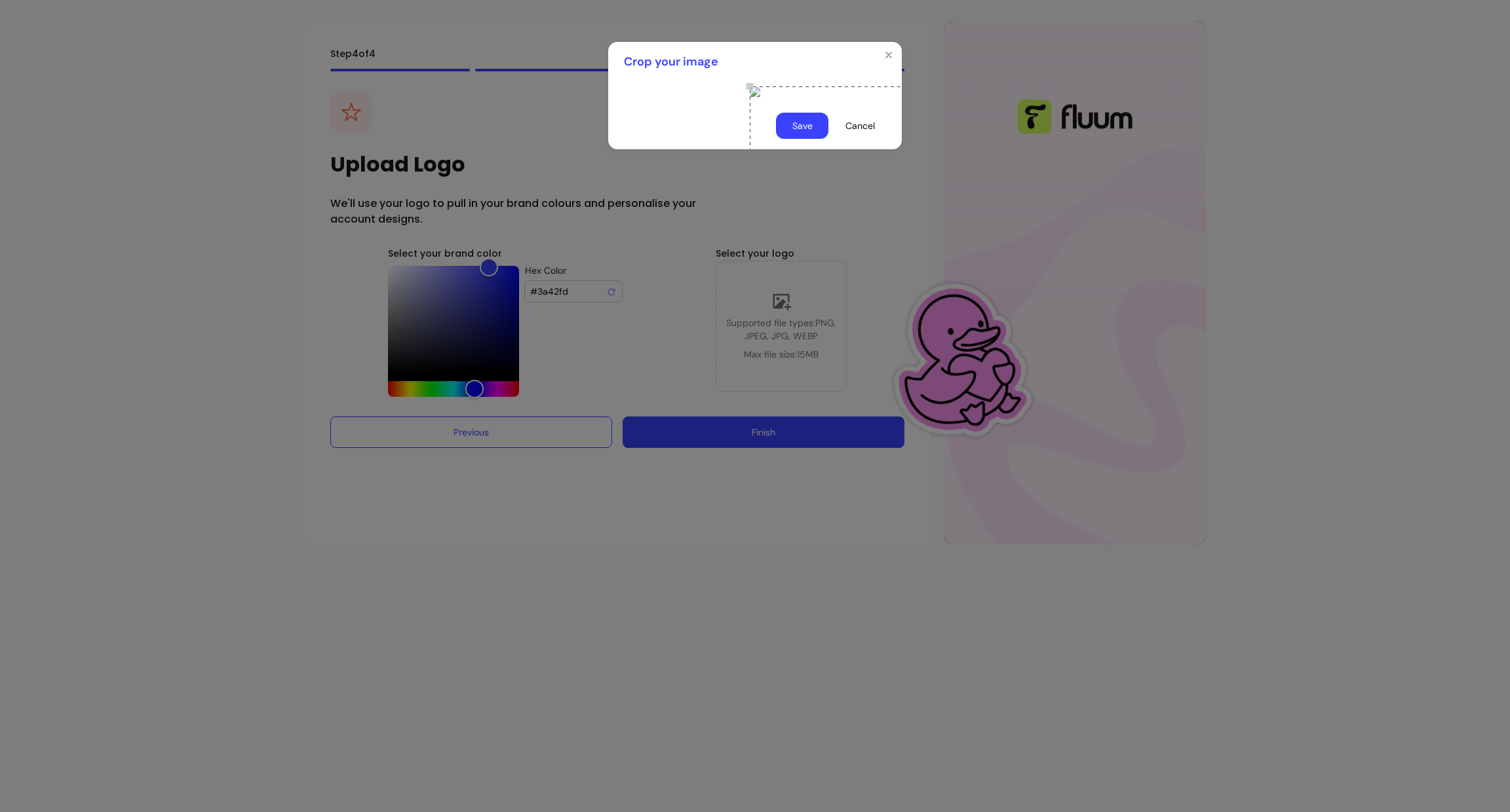
click at [810, 139] on button "Save" at bounding box center [803, 125] width 53 height 26
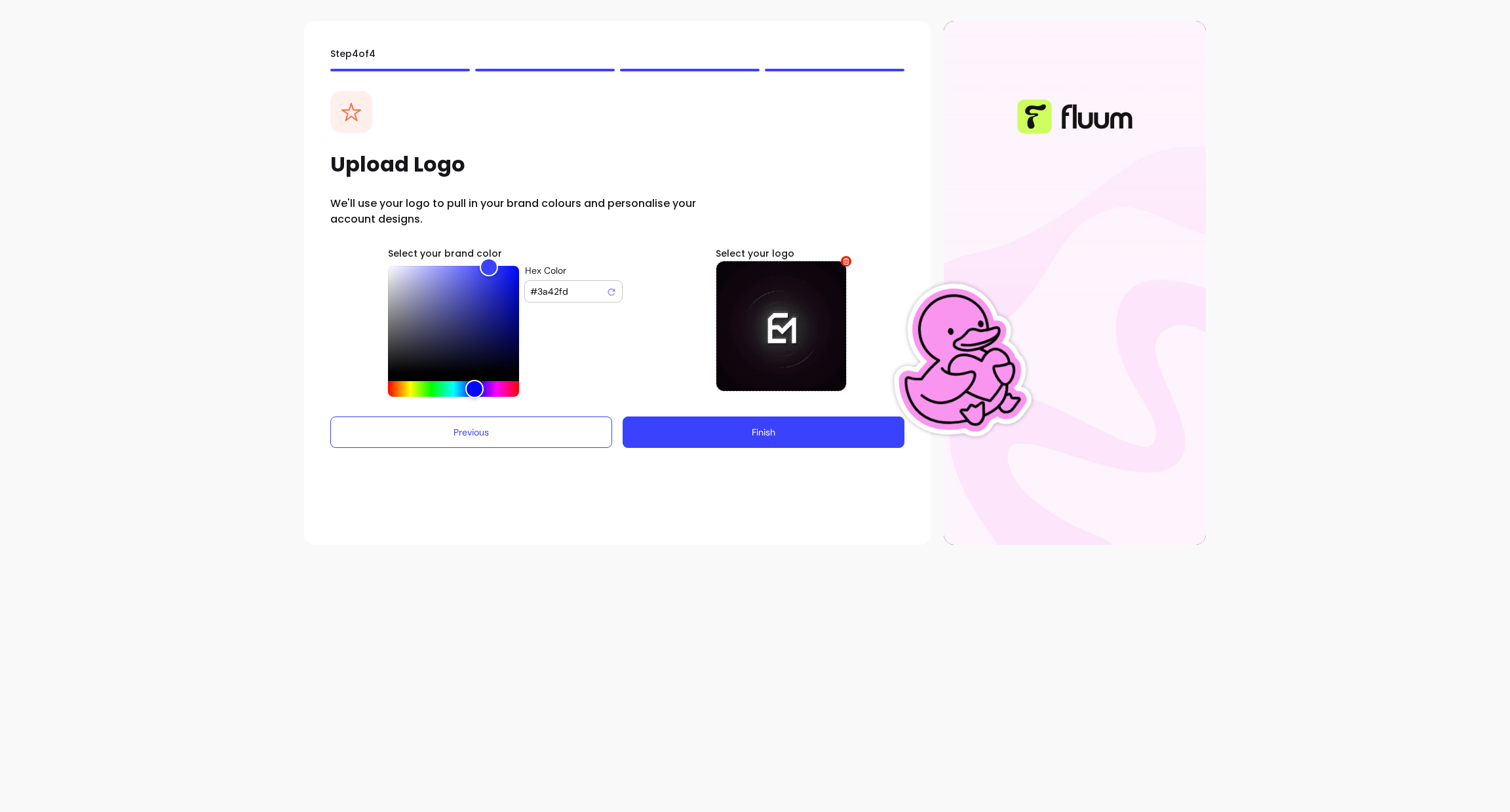
click at [835, 437] on button "Finish" at bounding box center [763, 432] width 281 height 31
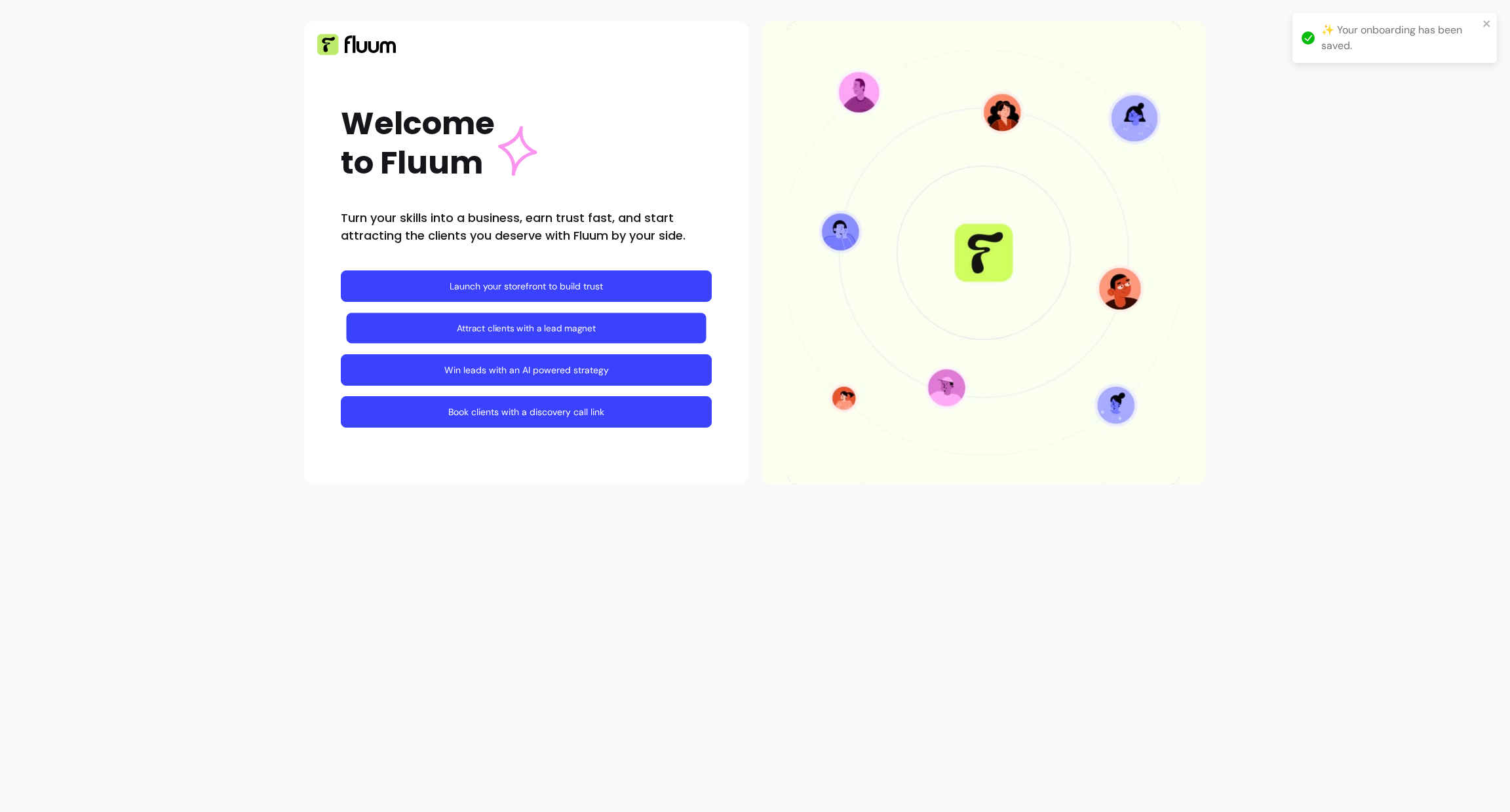
click at [588, 331] on link "Attract clients with a lead magnet" at bounding box center [526, 329] width 359 height 31
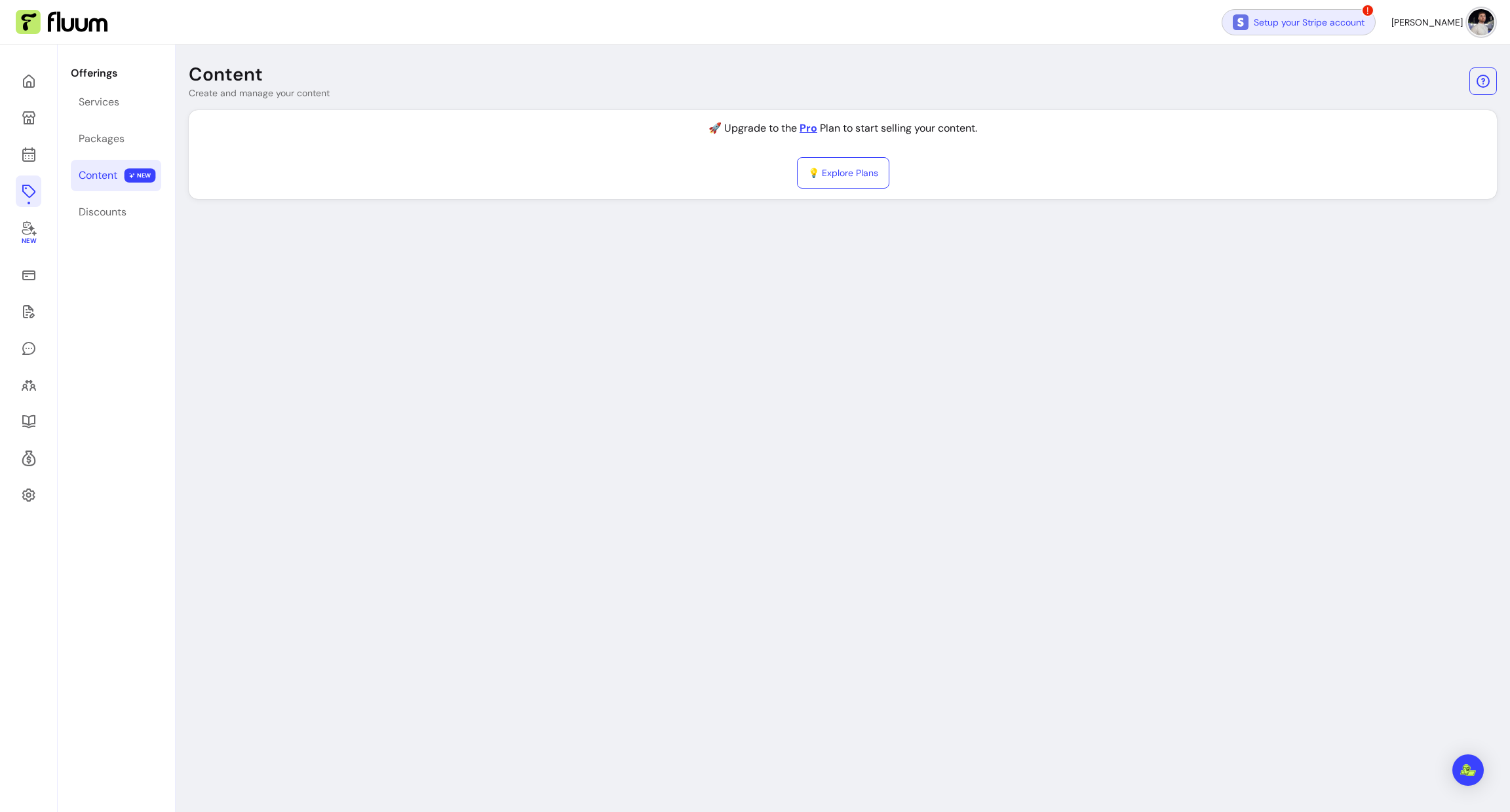
click at [1375, 21] on link "Setup your Stripe account" at bounding box center [1299, 22] width 154 height 26
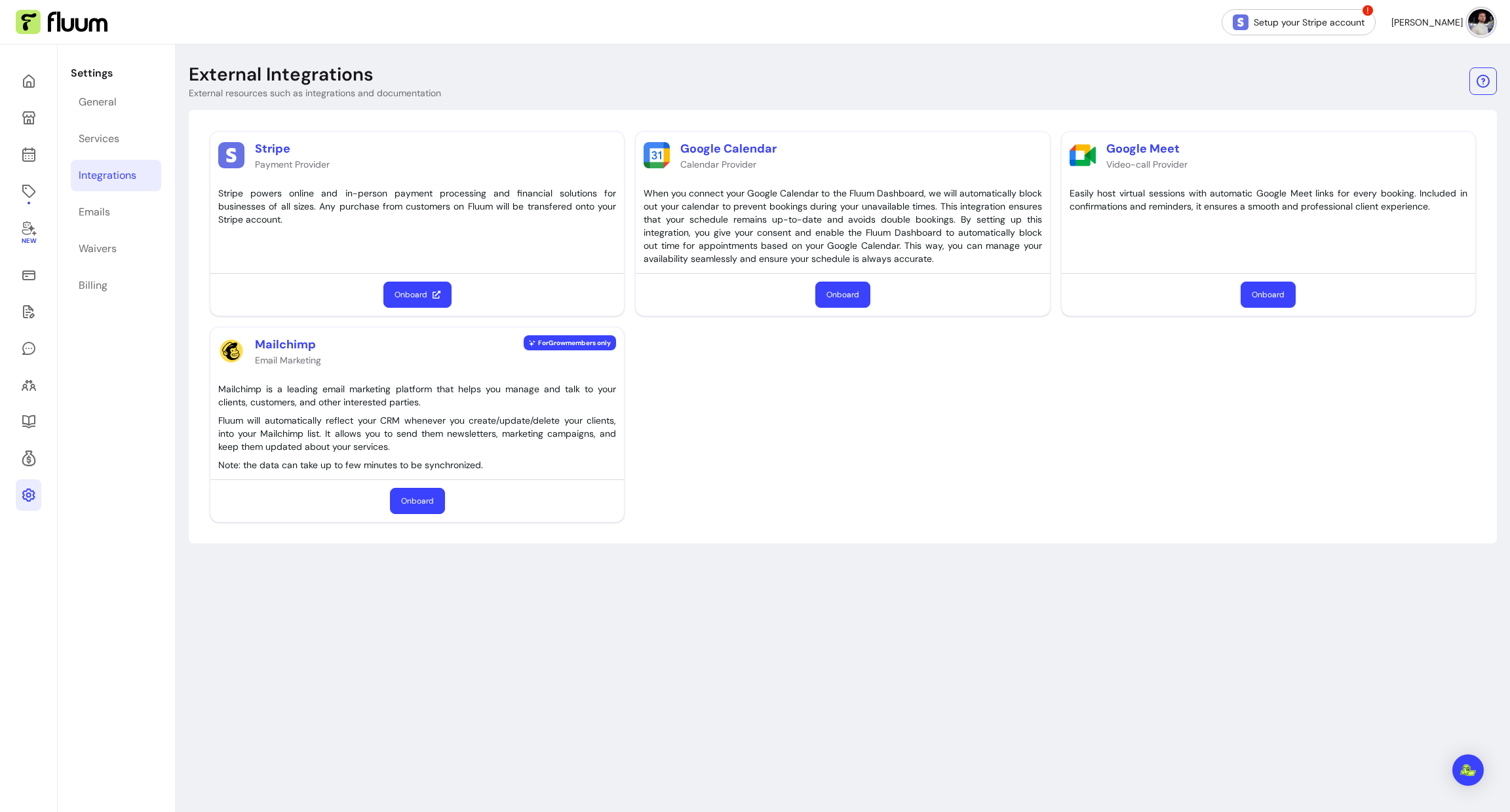
click at [1447, 33] on button "[PERSON_NAME]" at bounding box center [1442, 22] width 103 height 26
click at [1467, 25] on img at bounding box center [1480, 21] width 25 height 25
click at [38, 73] on link at bounding box center [28, 81] width 25 height 31
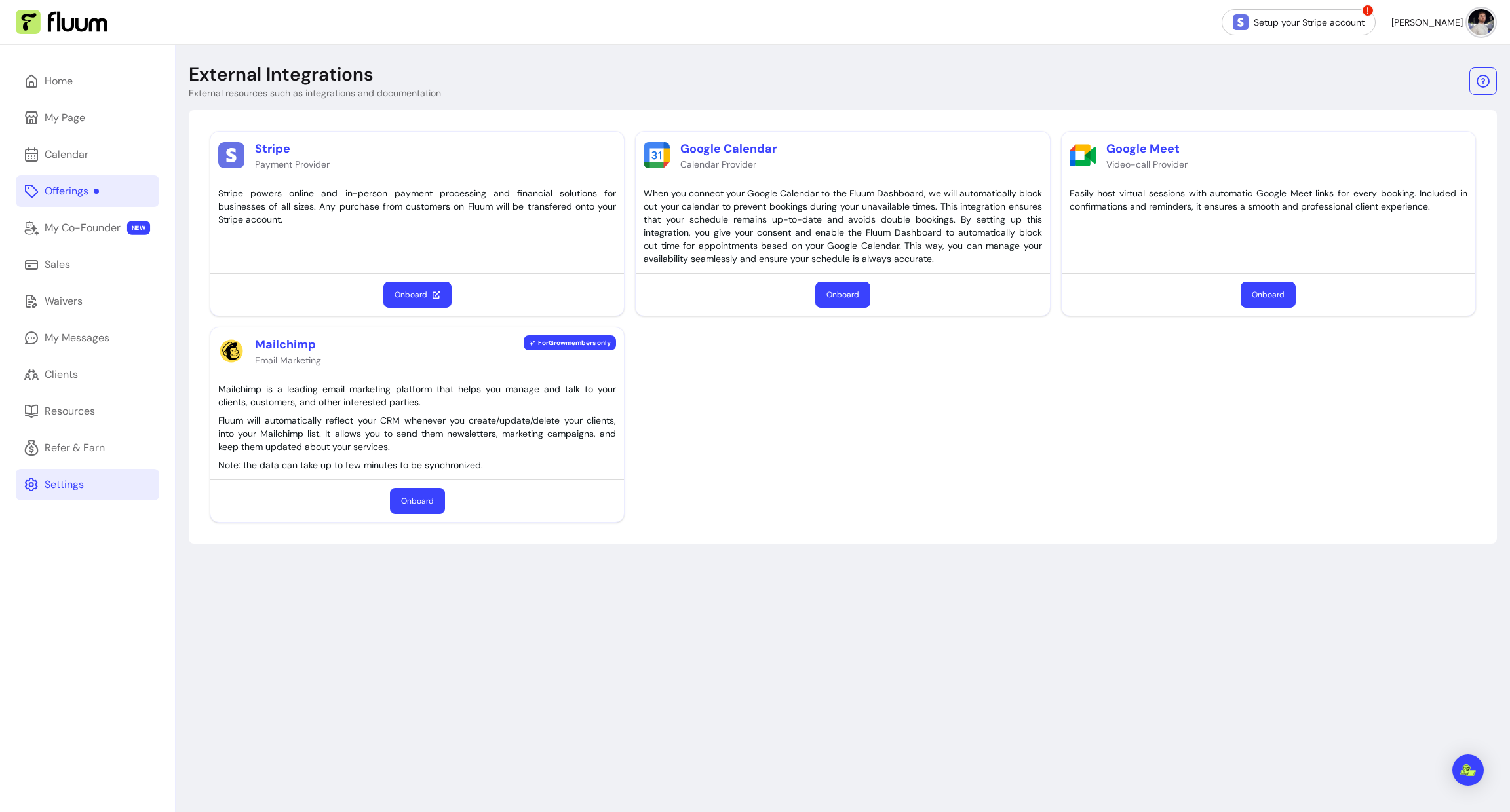
click at [63, 185] on div "Offerings" at bounding box center [71, 191] width 54 height 16
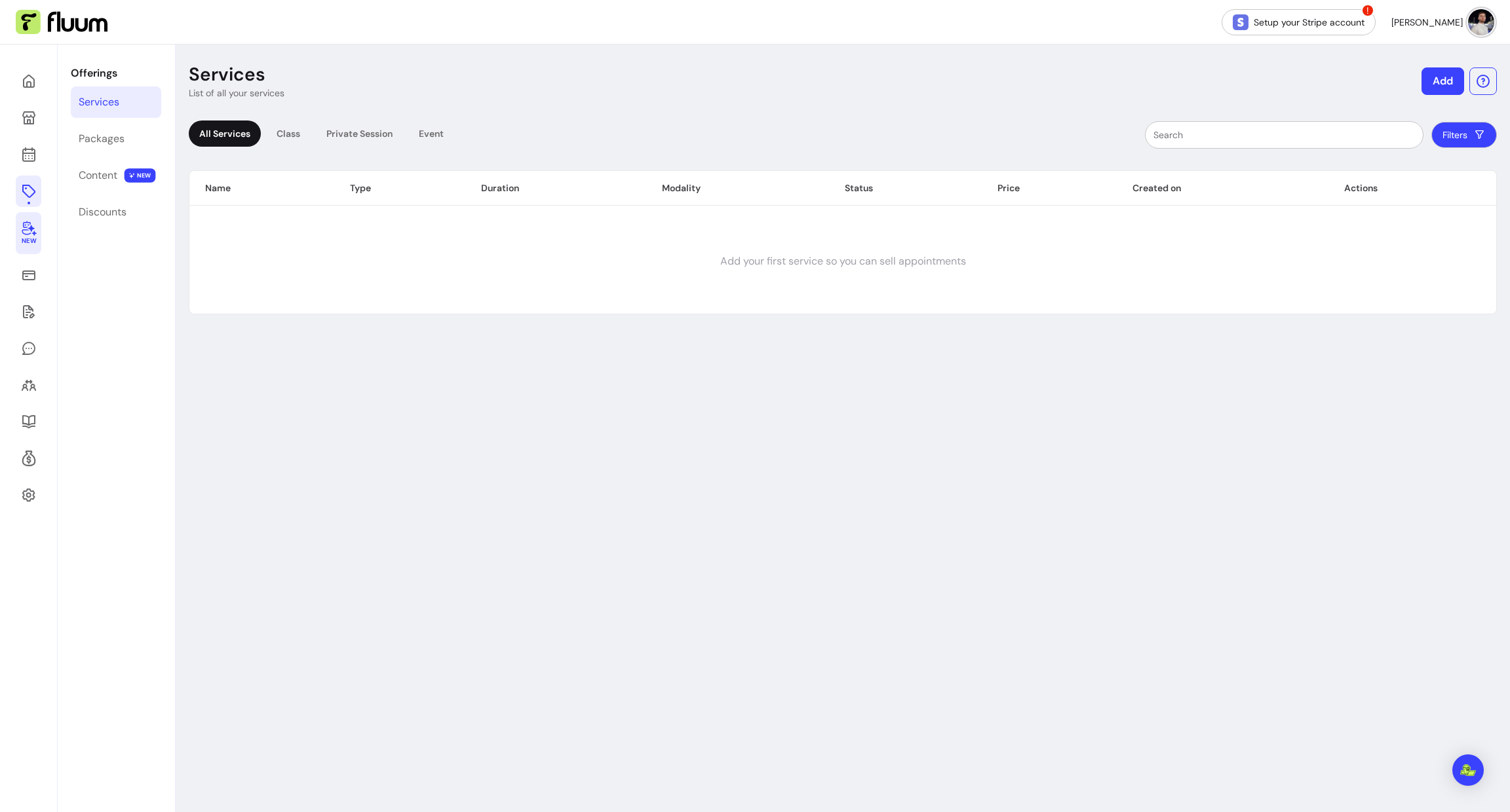
click at [30, 223] on icon at bounding box center [29, 229] width 15 height 15
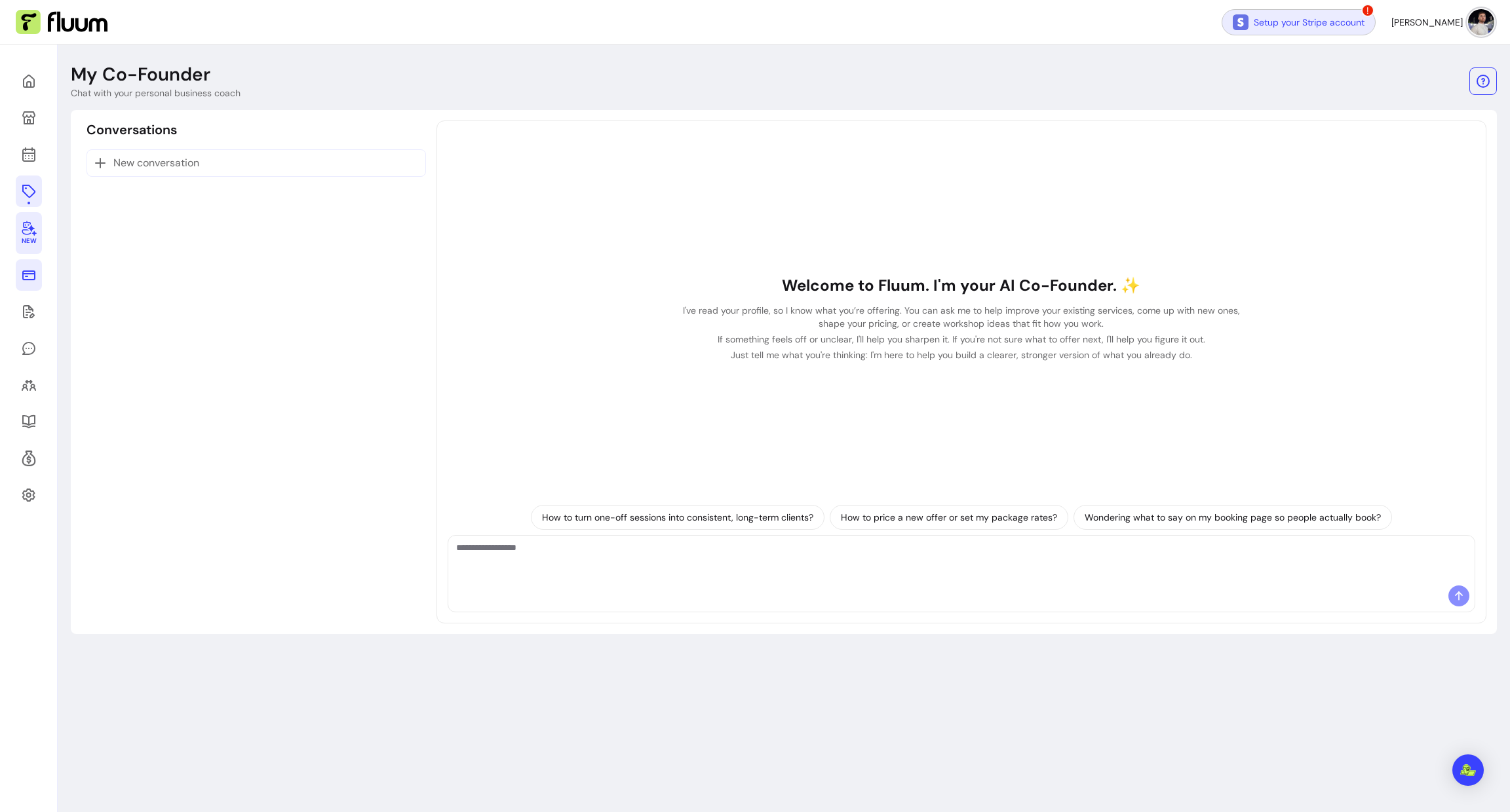
click at [1338, 16] on link "Setup your Stripe account" at bounding box center [1299, 22] width 154 height 26
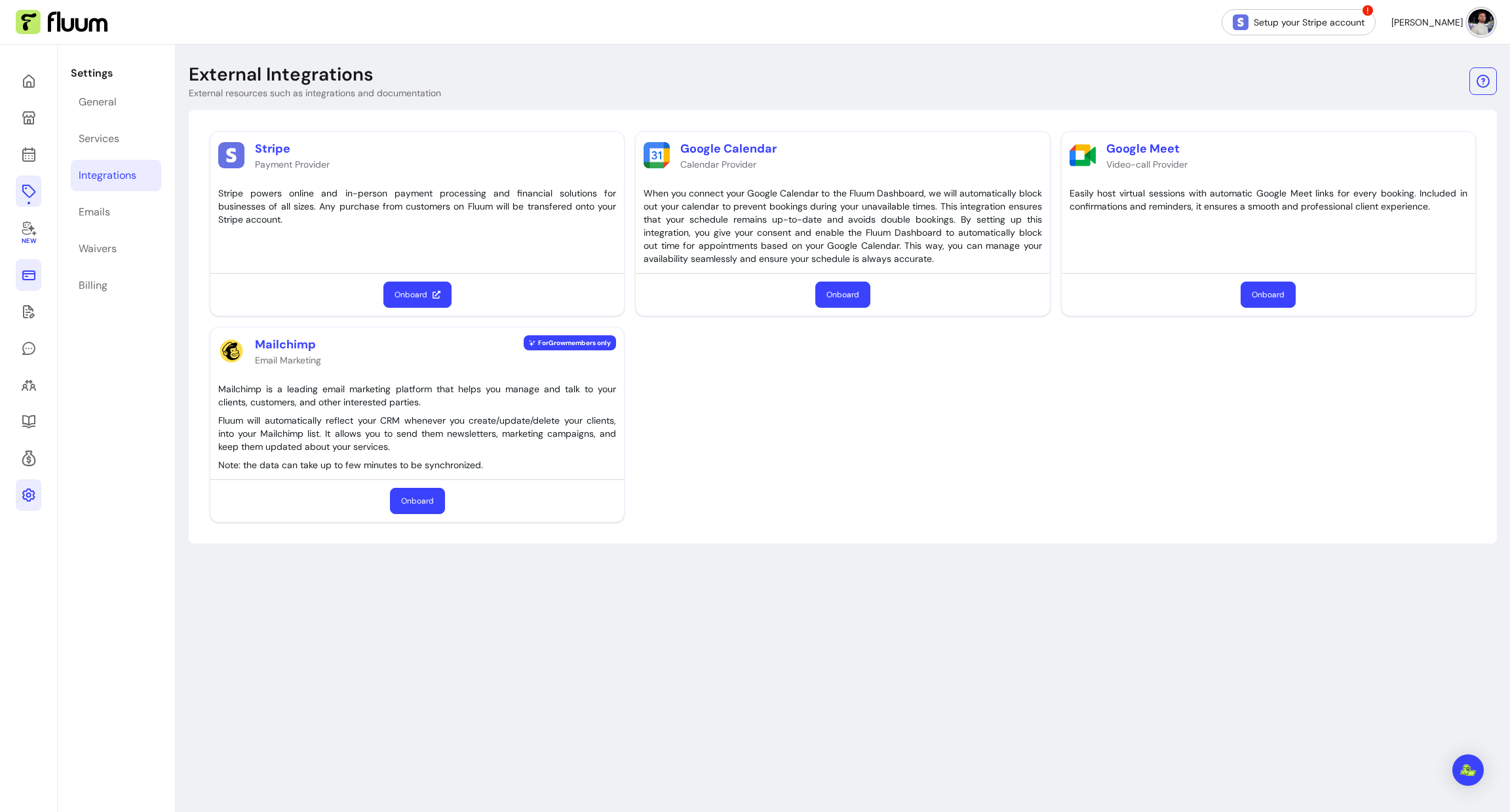
click at [44, 84] on div "New" at bounding box center [29, 450] width 57 height 812
click at [30, 83] on icon at bounding box center [132, 64] width 222 height 187
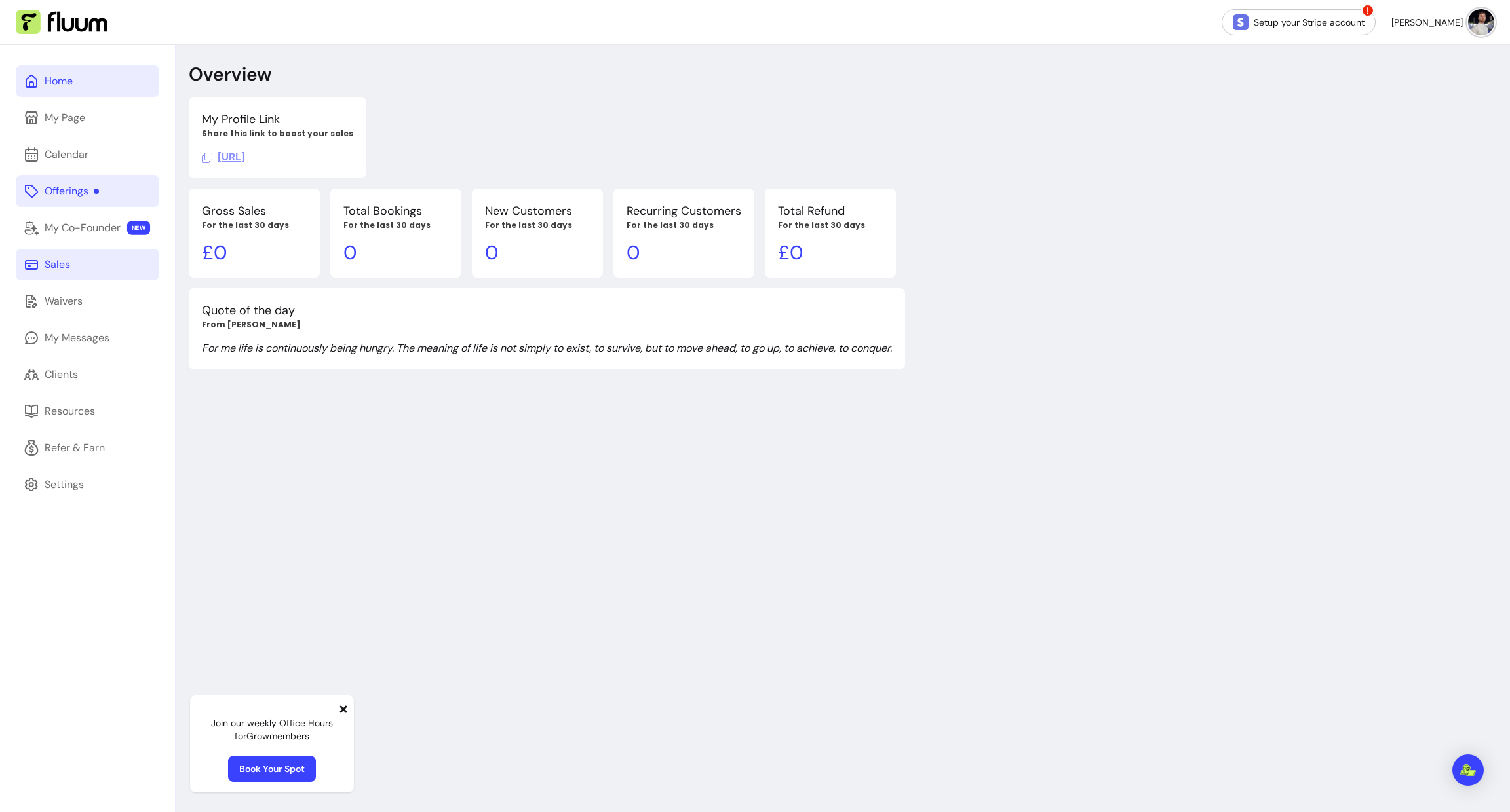
click at [109, 93] on link "Home" at bounding box center [87, 81] width 144 height 31
click at [113, 135] on div "Home My Page Calendar Offerings My Co-Founder NEW Sales Waivers My Messages Cli…" at bounding box center [87, 450] width 175 height 812
click at [113, 134] on div "Home My Page Calendar Offerings My Co-Founder NEW Sales Waivers My Messages Cli…" at bounding box center [87, 450] width 175 height 812
click at [110, 126] on link "My Page" at bounding box center [87, 118] width 144 height 31
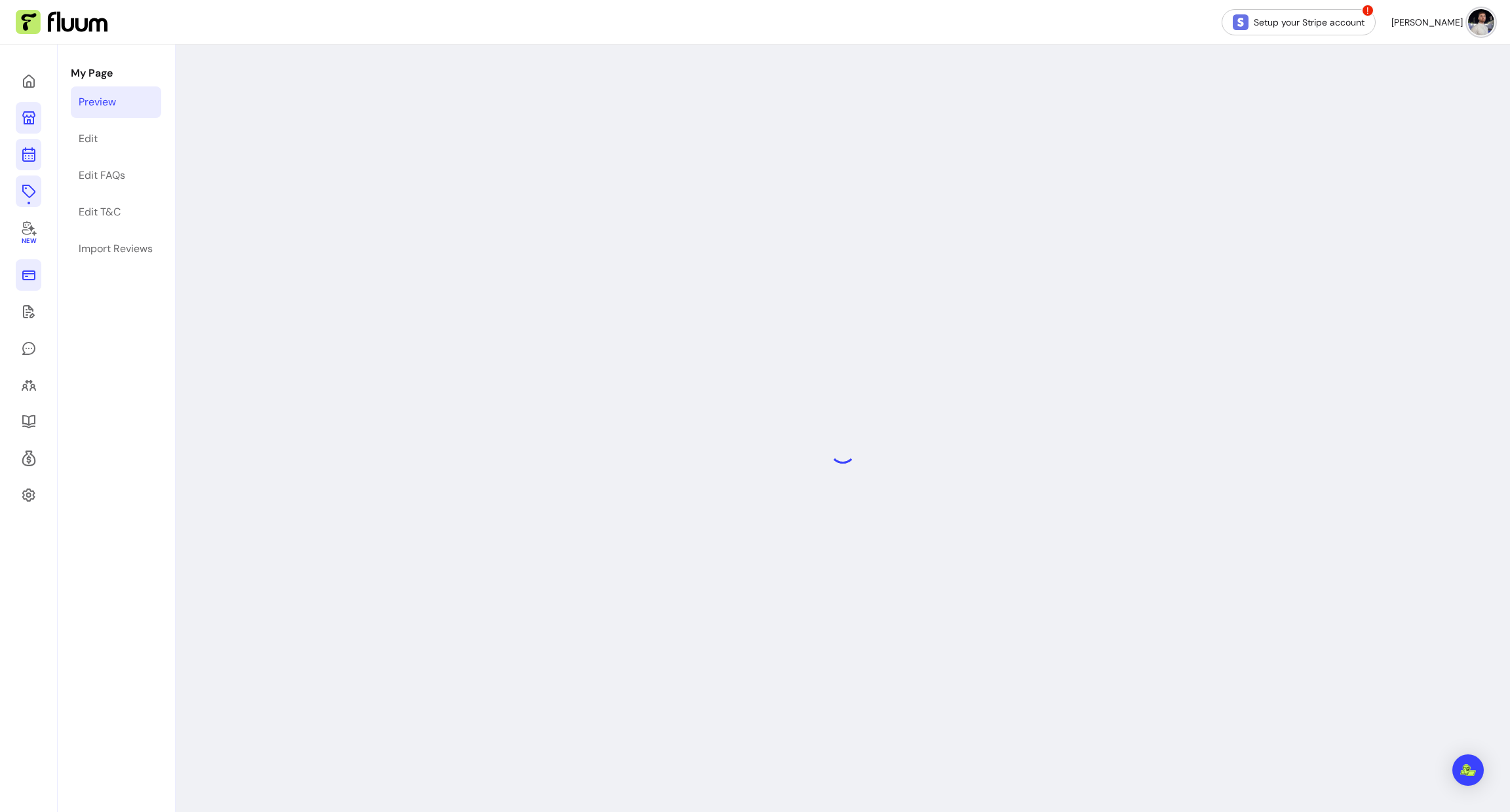
click at [30, 159] on icon at bounding box center [29, 154] width 16 height 16
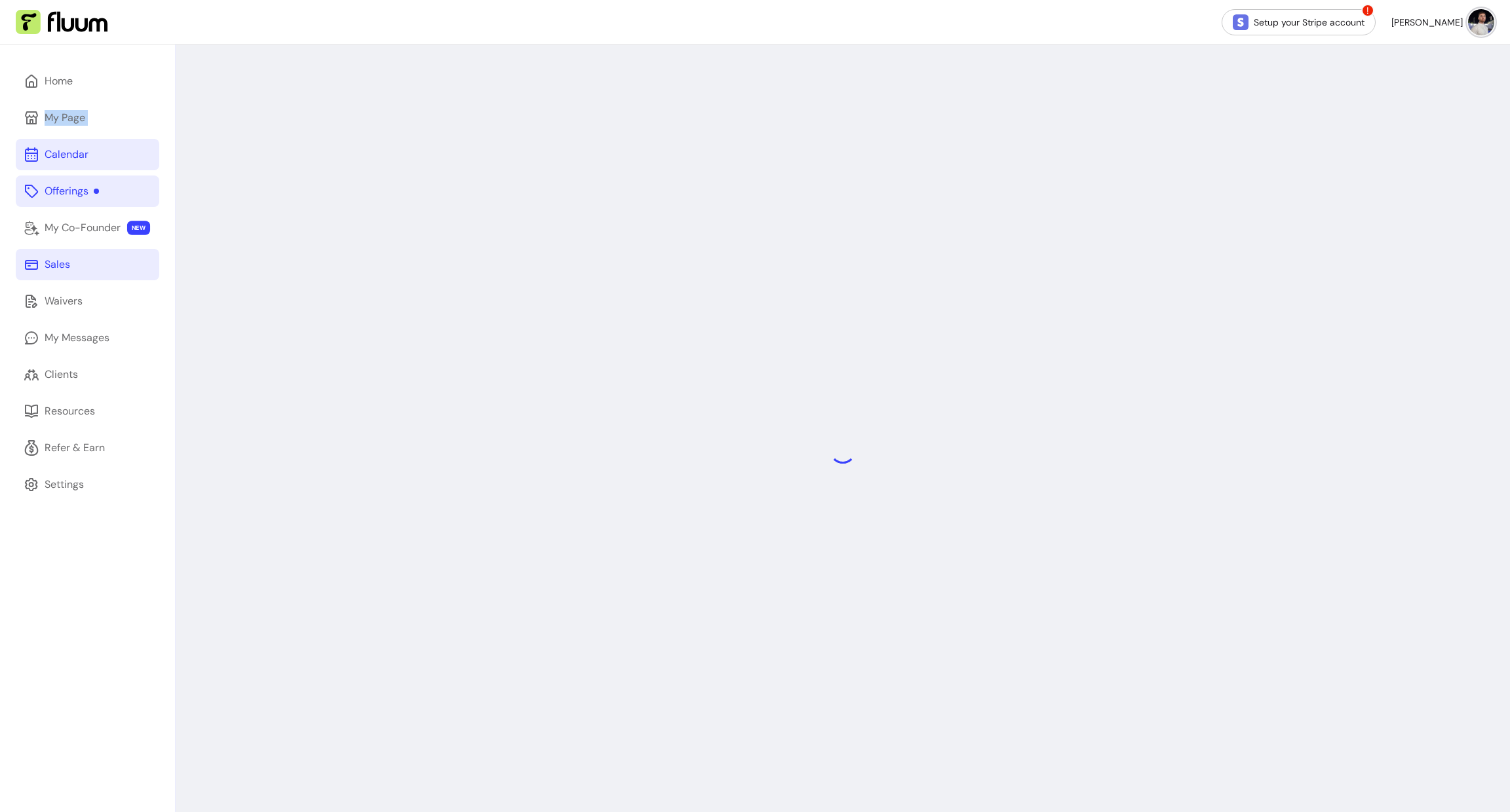
click at [32, 189] on icon at bounding box center [31, 191] width 16 height 16
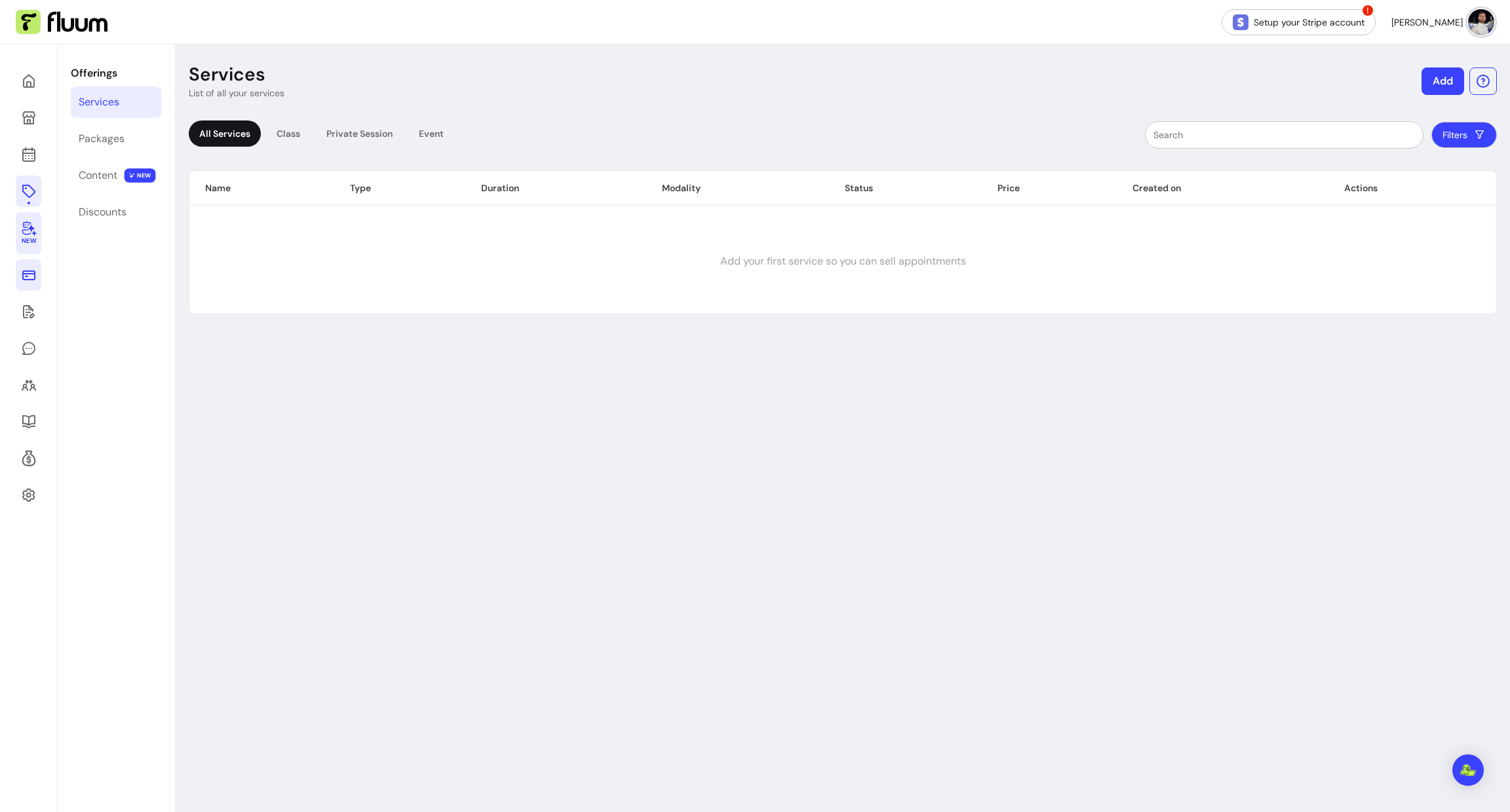
click at [29, 226] on icon at bounding box center [29, 227] width 16 height 16
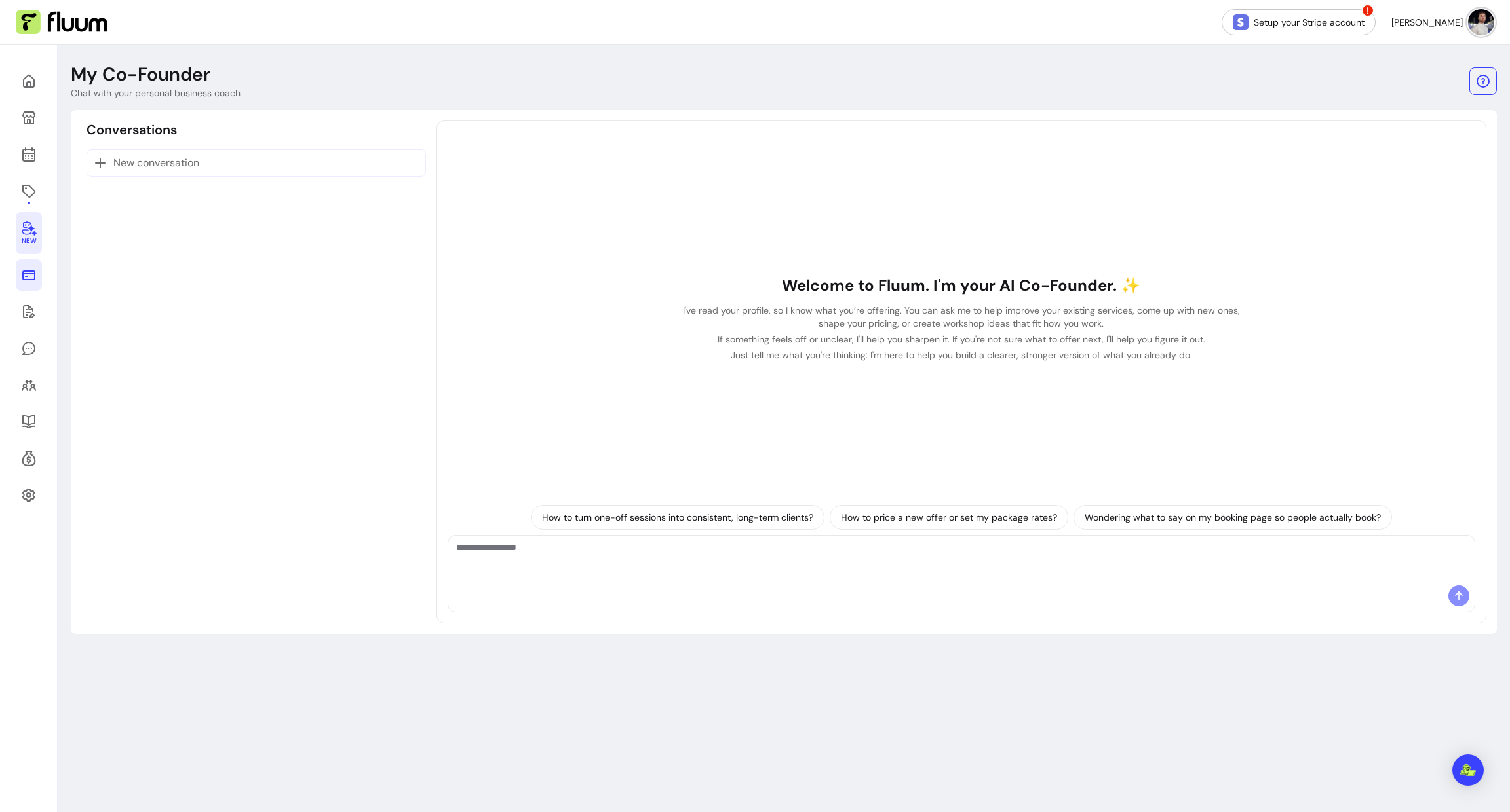
click at [24, 278] on icon at bounding box center [29, 276] width 13 height 10
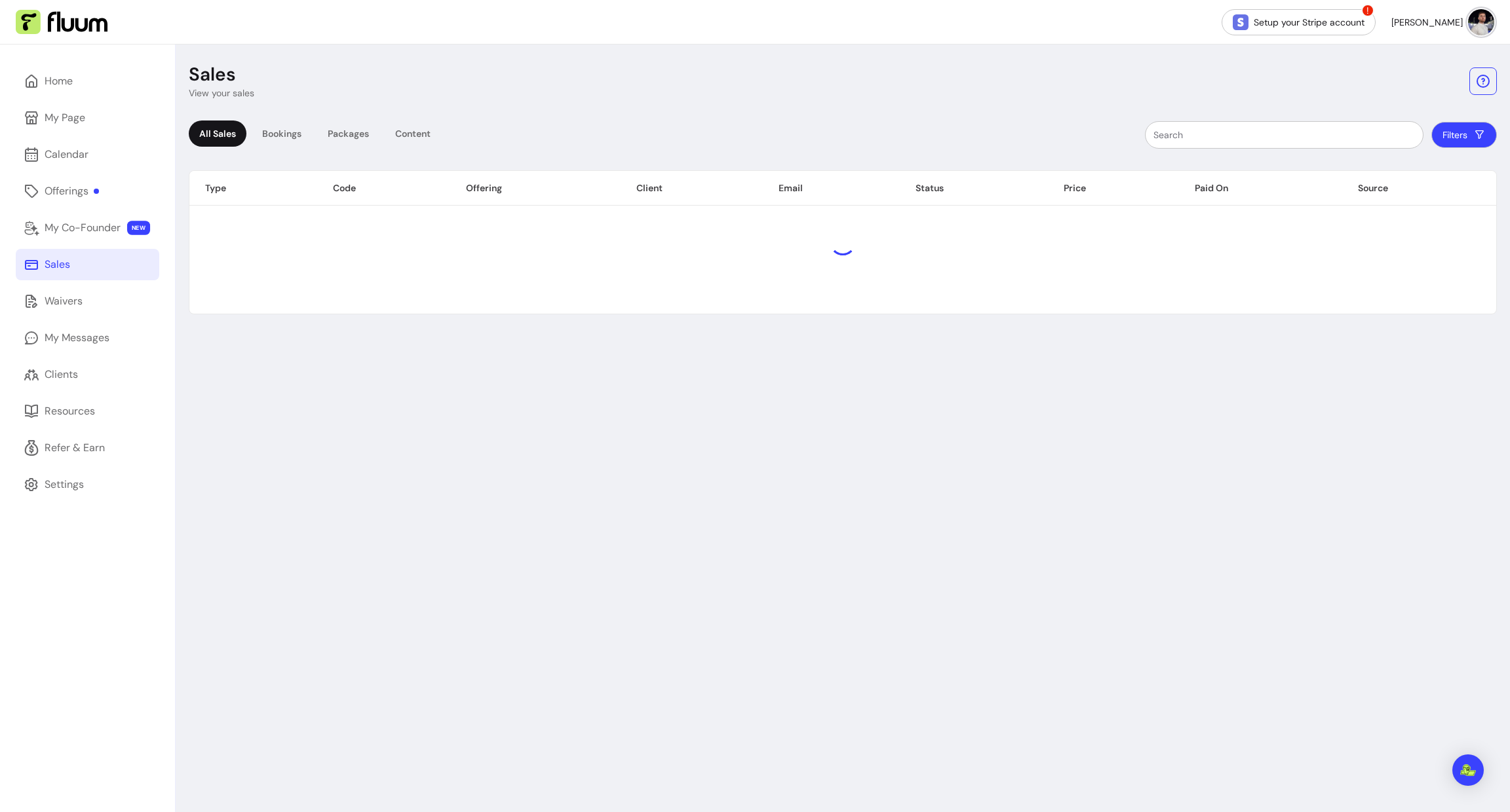
click at [23, 318] on div "Home My Page Calendar Offerings My Co-Founder NEW Sales Waivers My Messages Cli…" at bounding box center [87, 450] width 175 height 812
click at [32, 309] on link "Waivers" at bounding box center [87, 301] width 144 height 31
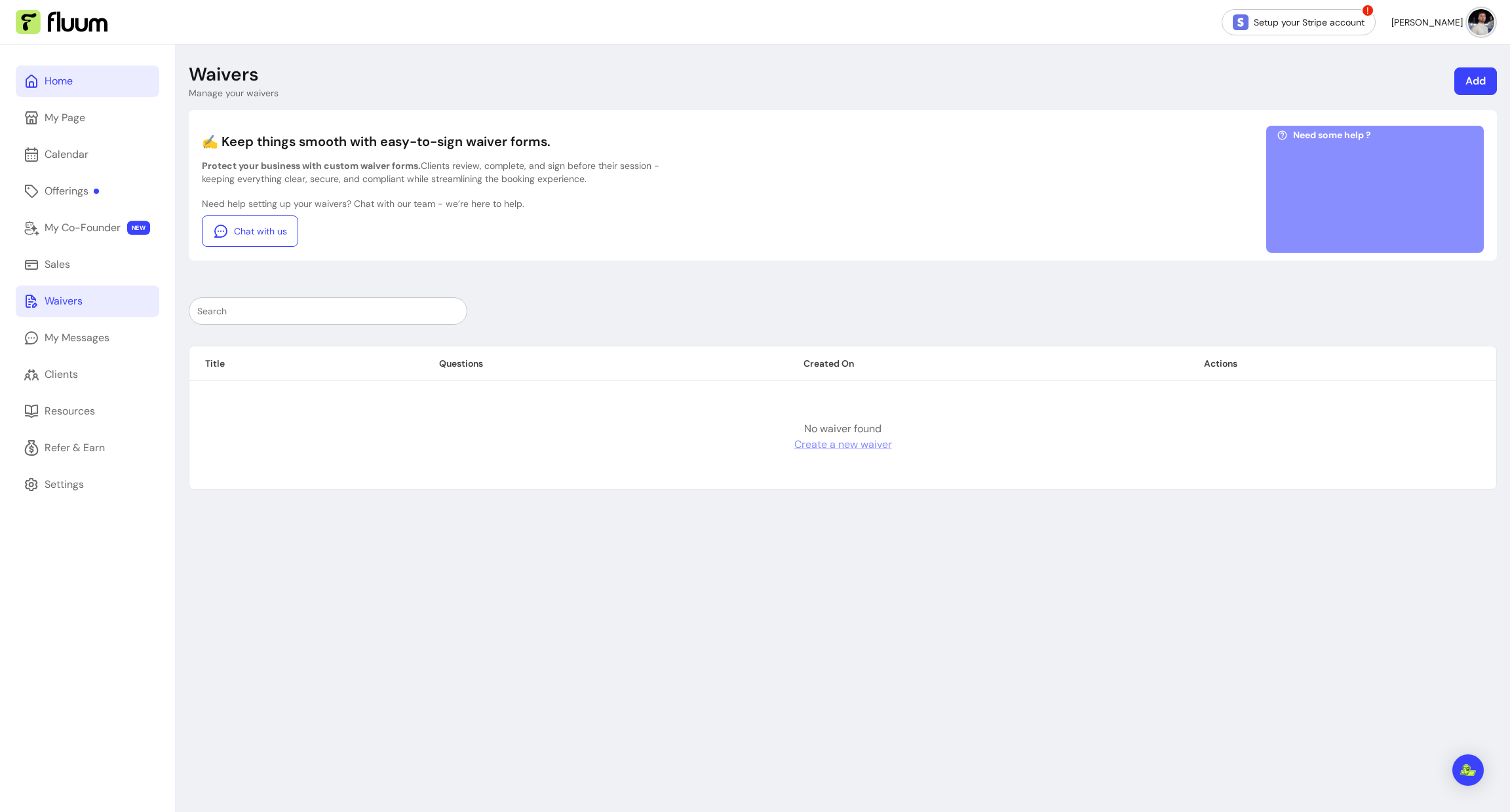
click at [47, 89] on link "Home" at bounding box center [87, 81] width 144 height 31
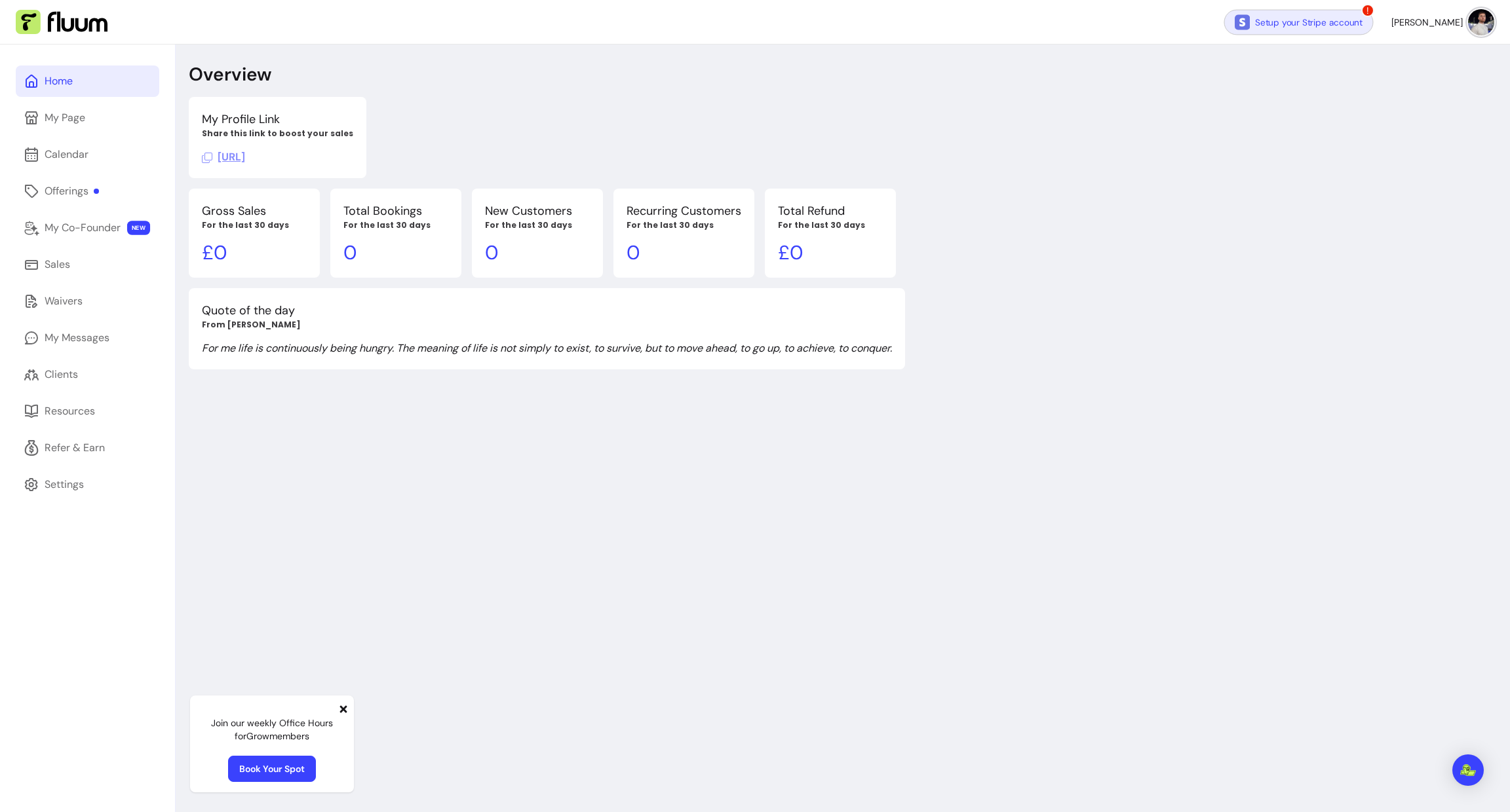
click at [1350, 17] on link "Setup your Stripe account" at bounding box center [1299, 21] width 149 height 25
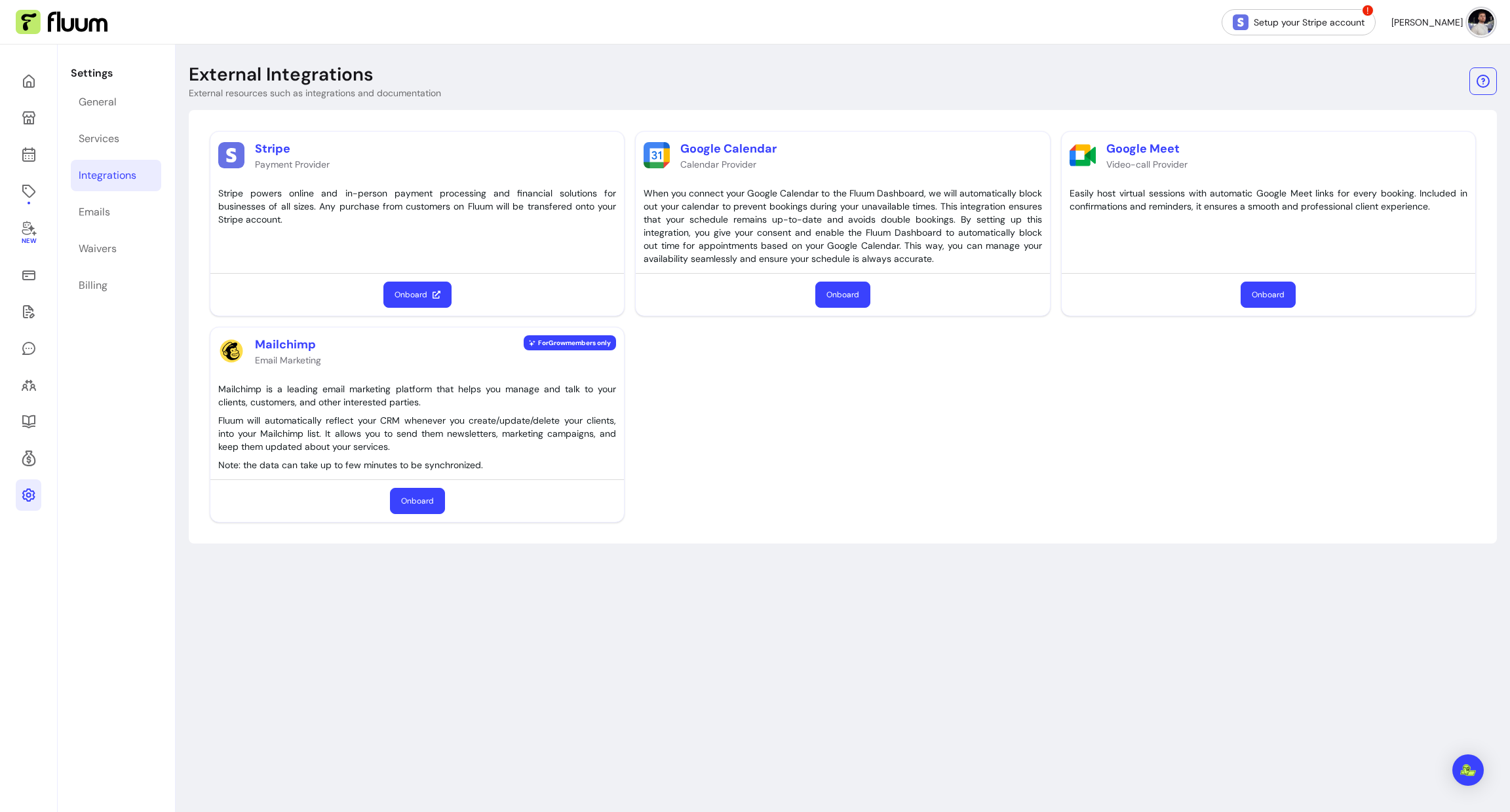
click at [1484, 31] on nav "Setup your Stripe account ! [PERSON_NAME]" at bounding box center [755, 22] width 1510 height 44
click at [1482, 30] on nav "Setup your Stripe account ! [PERSON_NAME]" at bounding box center [755, 22] width 1510 height 44
click at [1479, 27] on img at bounding box center [1481, 22] width 26 height 26
click at [34, 460] on icon at bounding box center [29, 458] width 16 height 16
click at [31, 463] on icon at bounding box center [29, 458] width 16 height 16
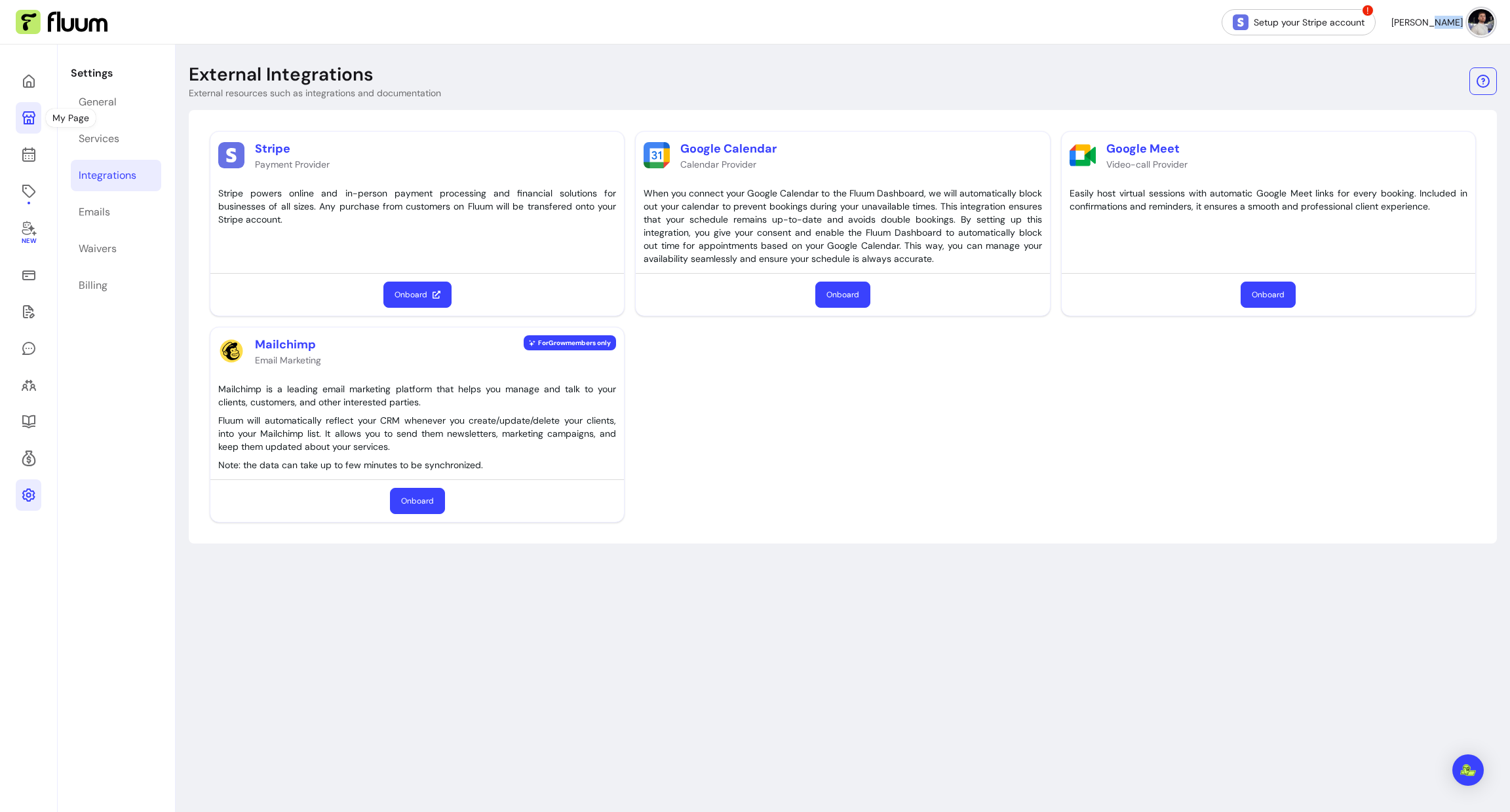
click at [29, 118] on icon at bounding box center [29, 117] width 16 height 16
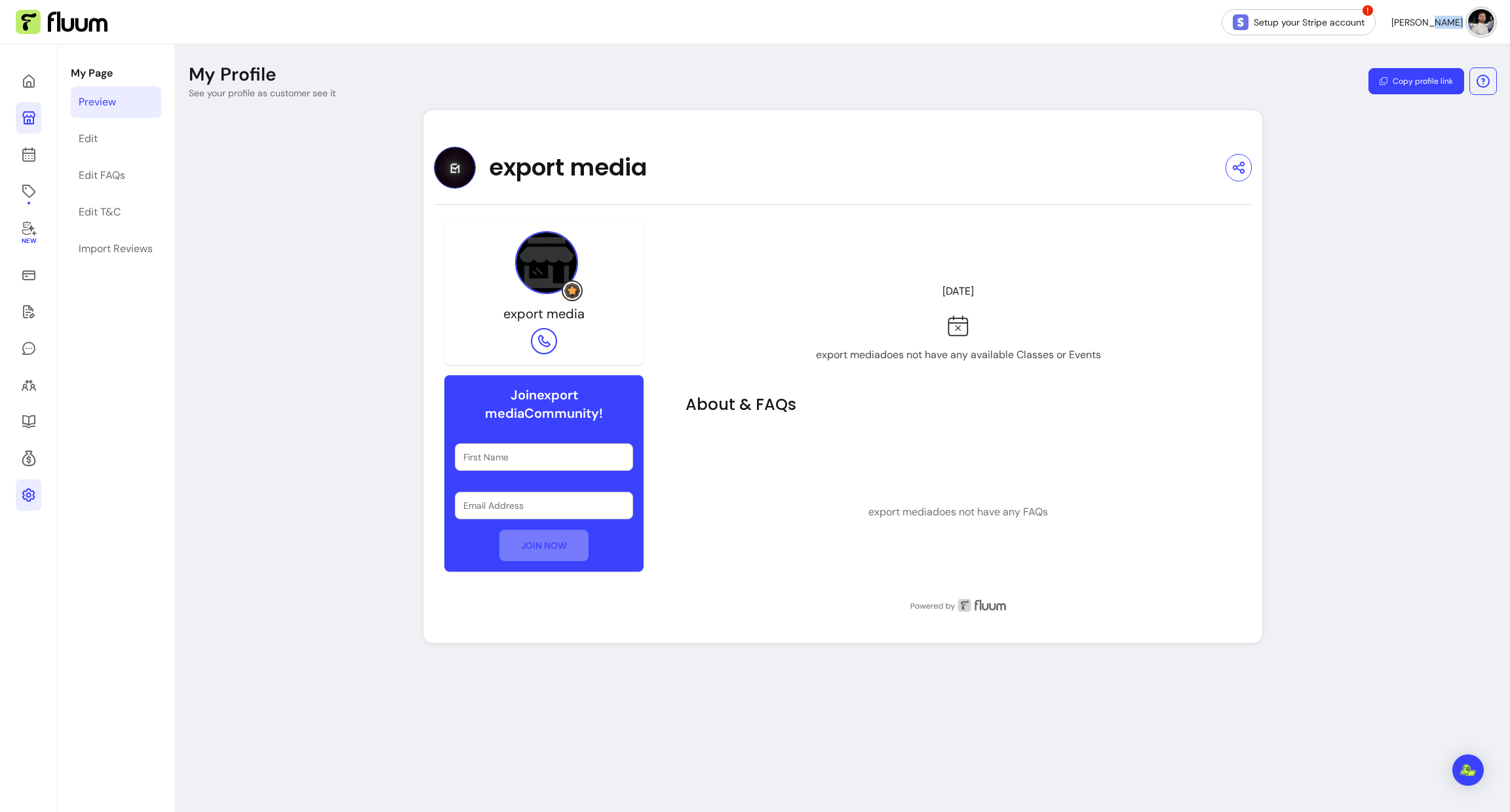
click at [32, 505] on link at bounding box center [28, 495] width 25 height 31
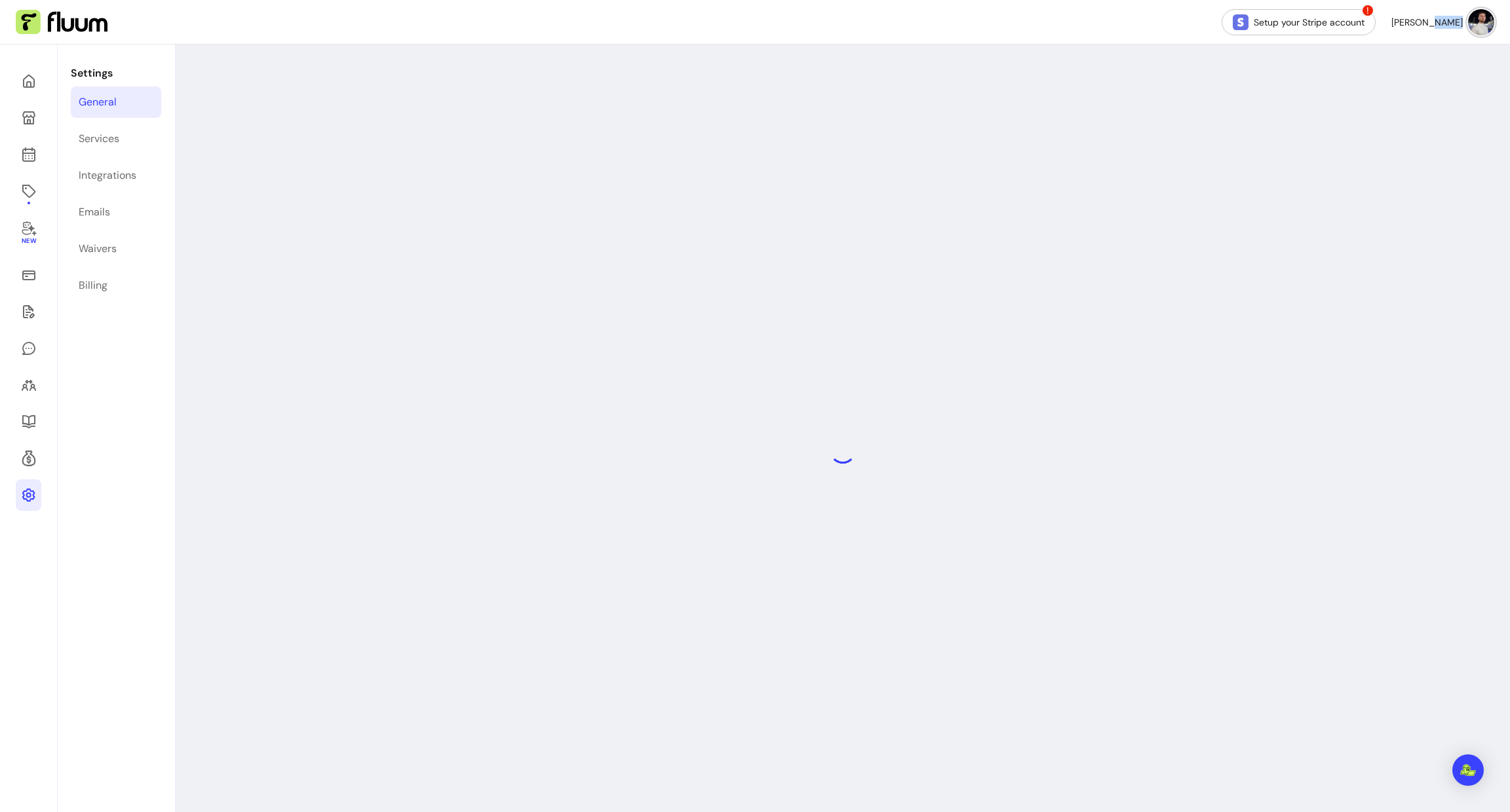
select select "**********"
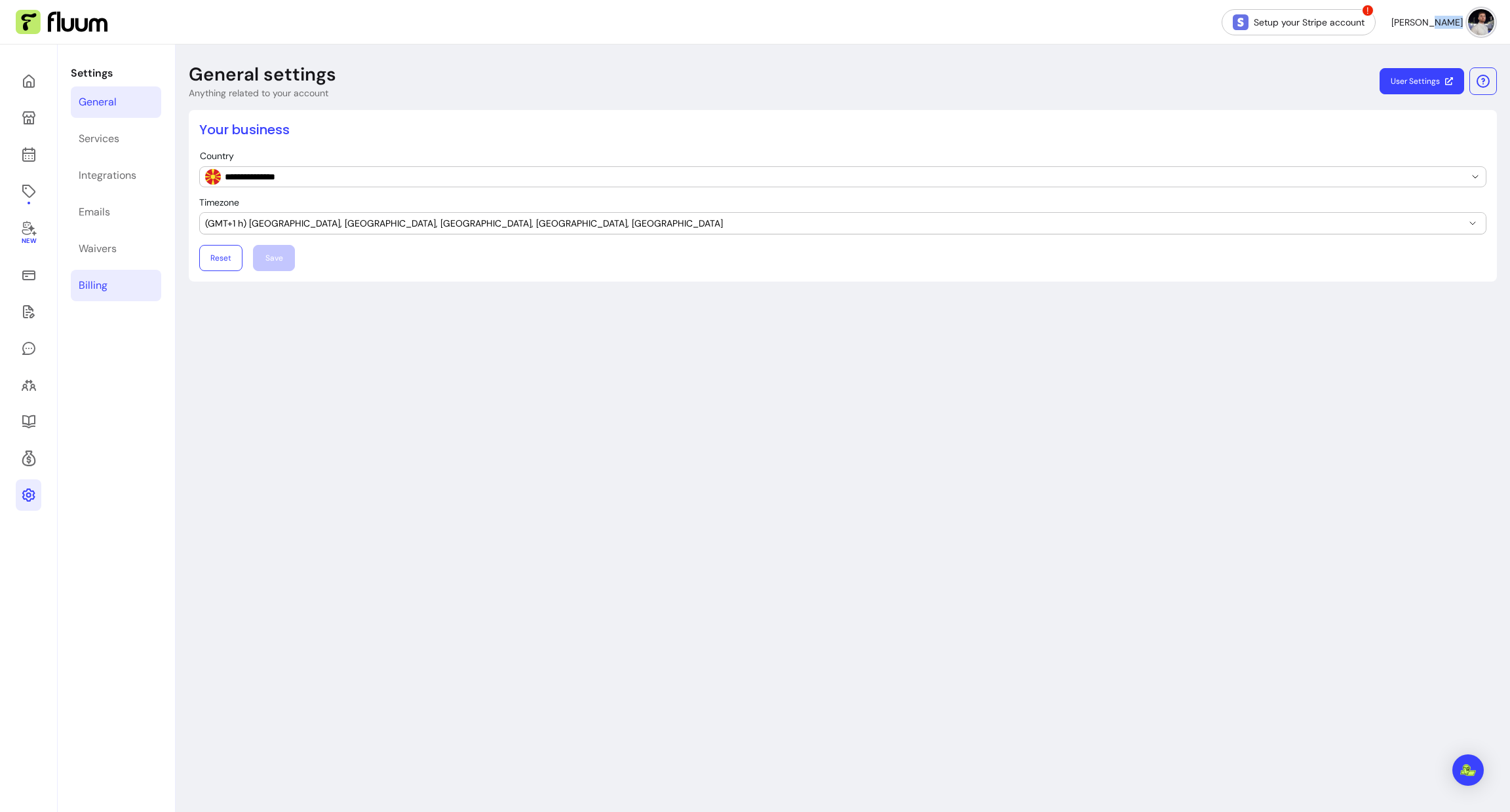
click at [151, 278] on link "Billing" at bounding box center [116, 285] width 90 height 31
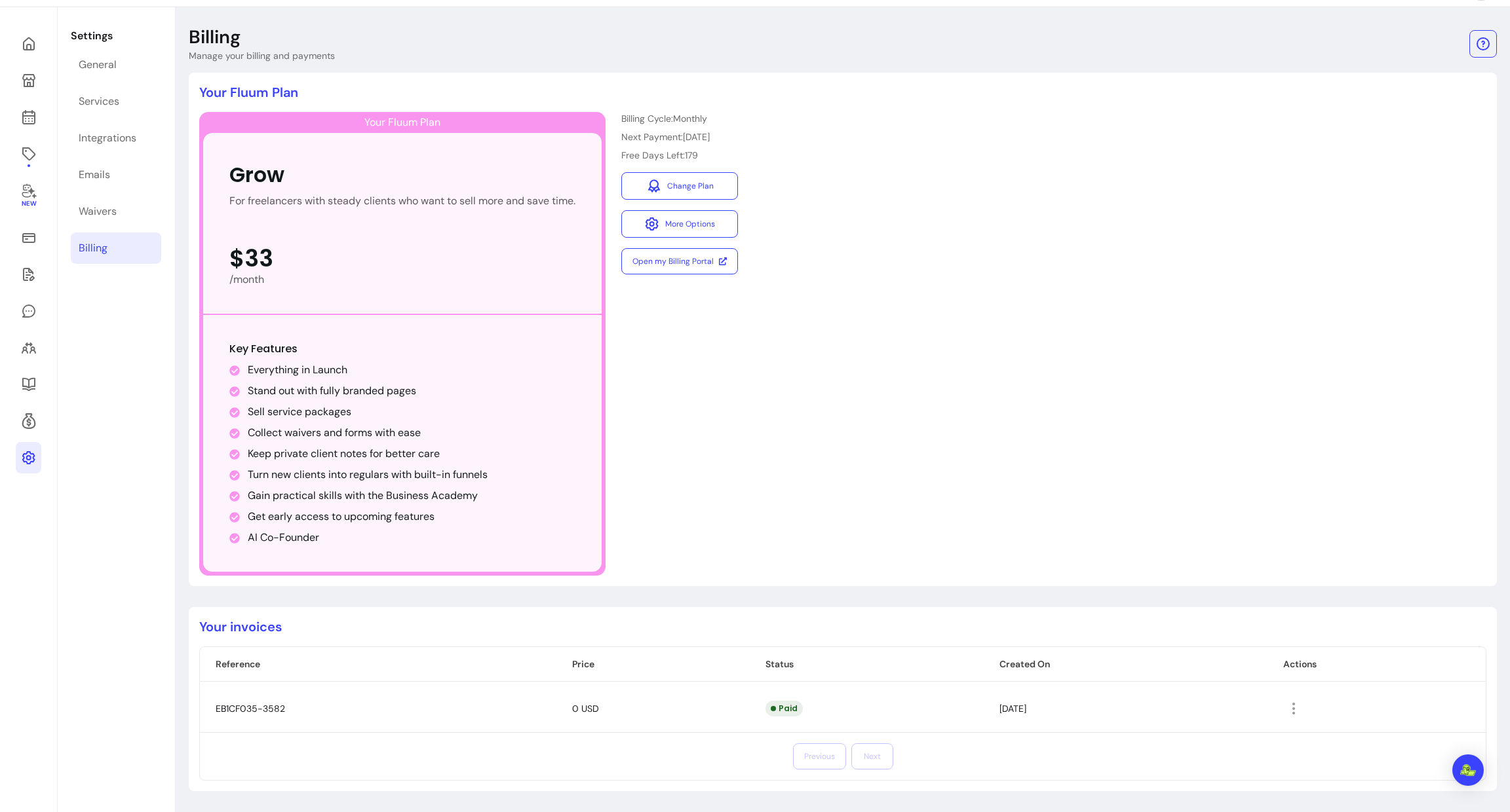
scroll to position [44, 0]
